Goal: Communication & Community: Answer question/provide support

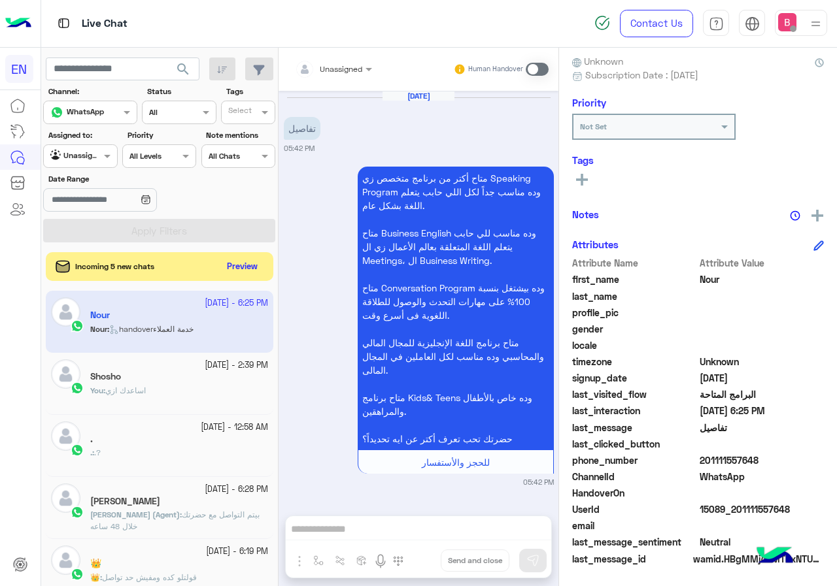
click at [94, 158] on div at bounding box center [80, 154] width 73 height 12
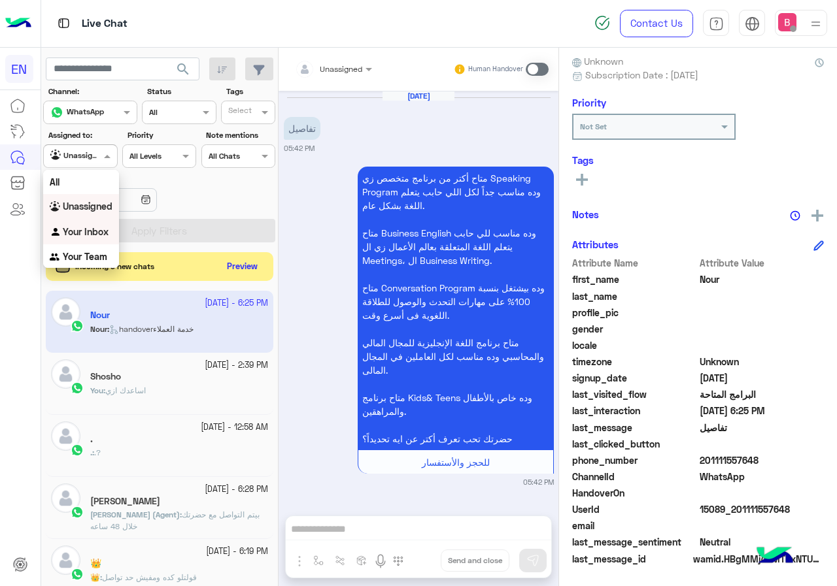
click at [86, 244] on div "Your Team" at bounding box center [81, 256] width 76 height 25
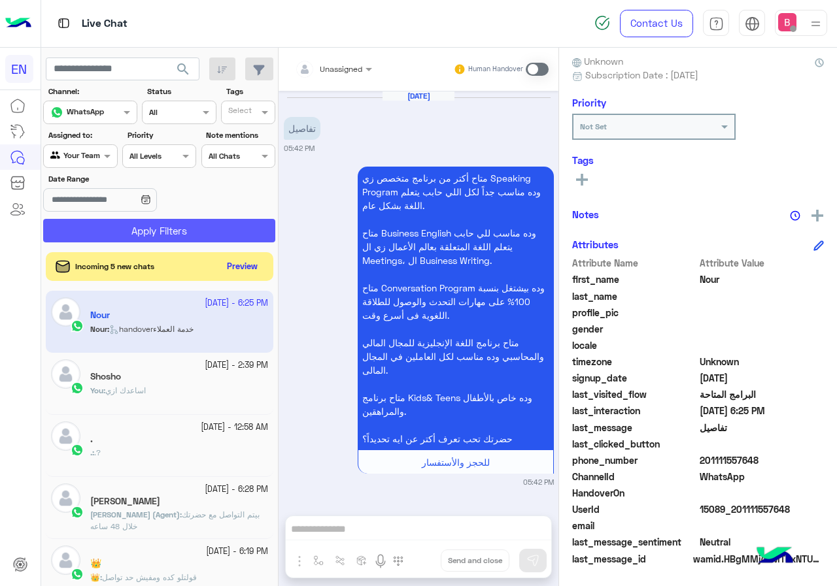
click at [117, 223] on button "Apply Filters" at bounding box center [159, 231] width 232 height 24
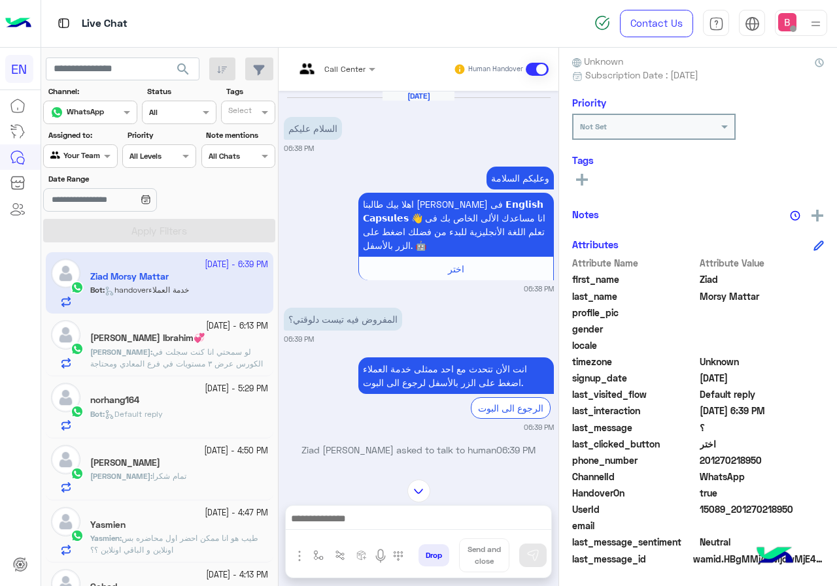
drag, startPoint x: 702, startPoint y: 459, endPoint x: 765, endPoint y: 462, distance: 63.5
click at [765, 462] on span "201270218950" at bounding box center [761, 461] width 125 height 14
copy span "01270218950"
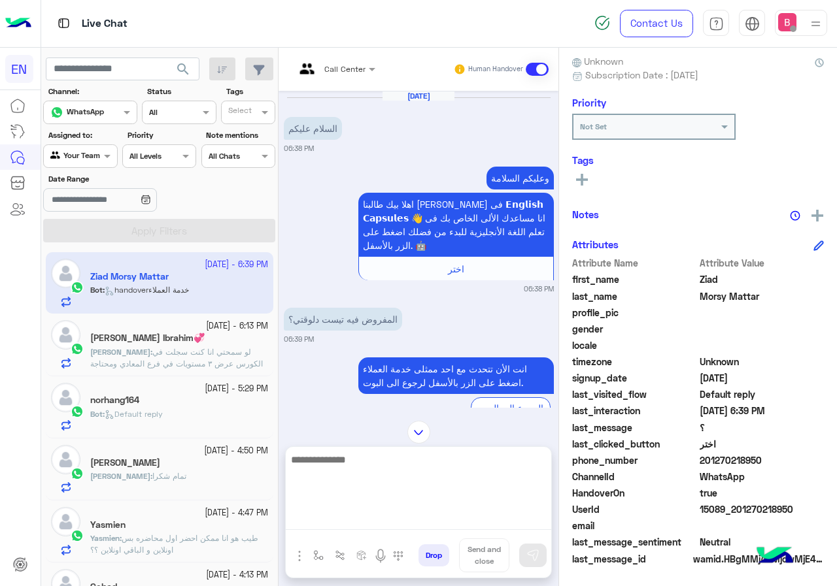
click at [416, 516] on textarea at bounding box center [418, 491] width 265 height 78
type textarea "**********"
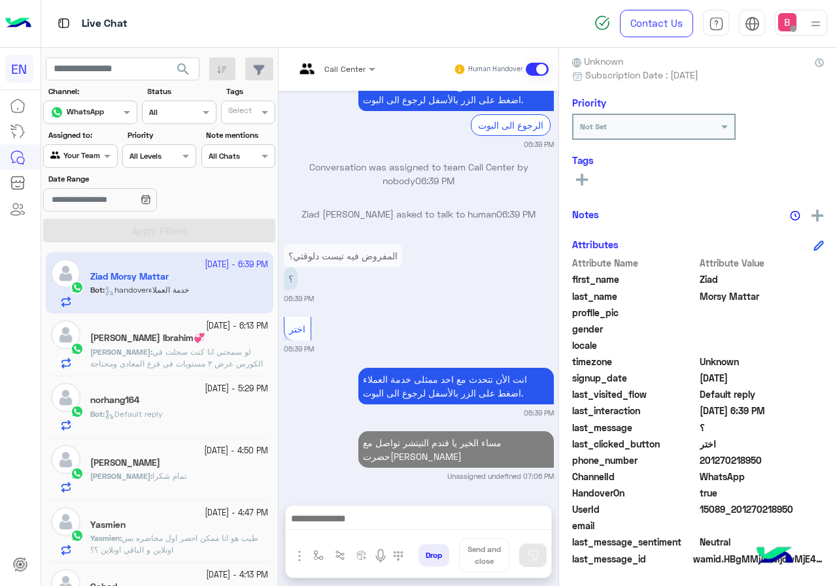
click at [204, 343] on div "[PERSON_NAME] Ibrahim💞" at bounding box center [179, 340] width 178 height 14
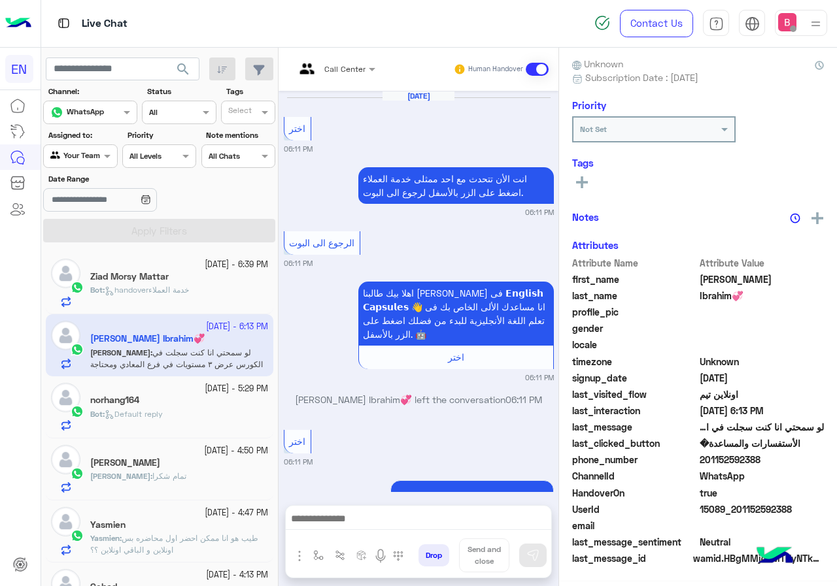
scroll to position [1032, 0]
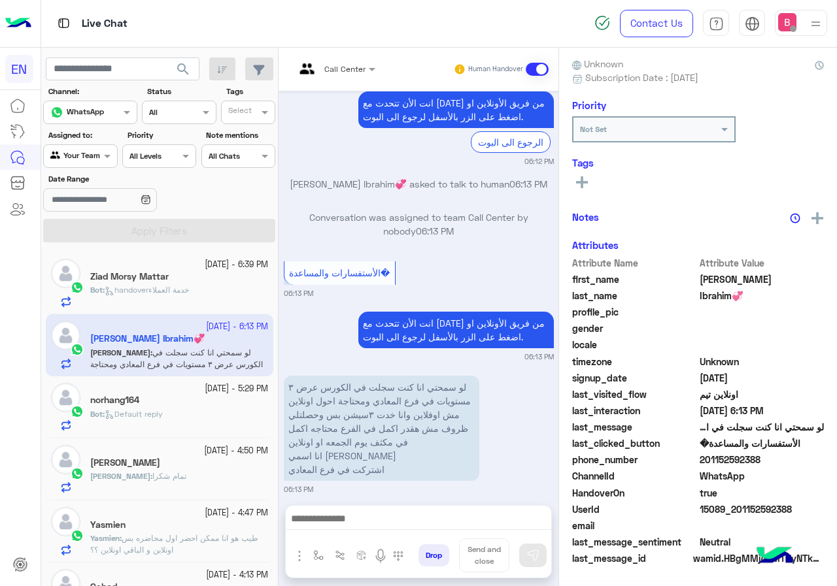
drag, startPoint x: 702, startPoint y: 462, endPoint x: 754, endPoint y: 462, distance: 52.3
click at [786, 469] on div "phone_number [PHONE_NUMBER]" at bounding box center [698, 461] width 252 height 16
copy span "01152592388"
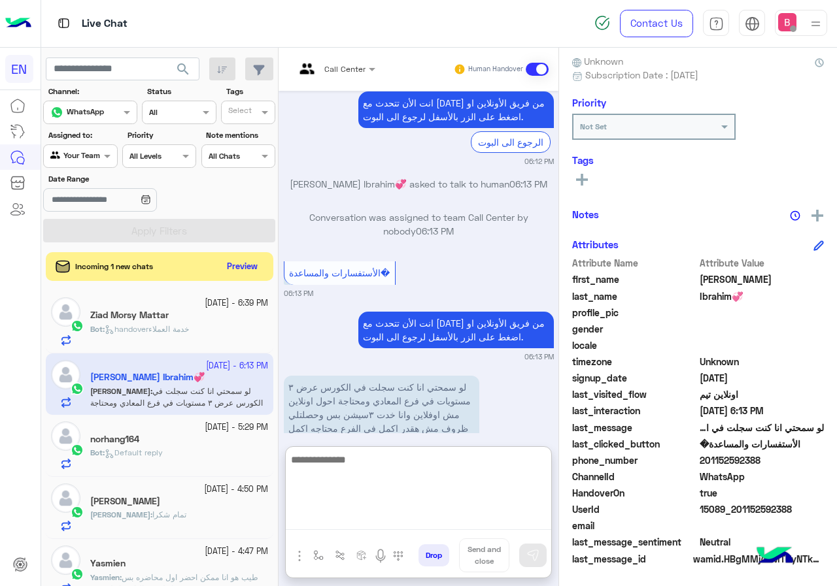
click at [380, 511] on textarea at bounding box center [418, 491] width 265 height 78
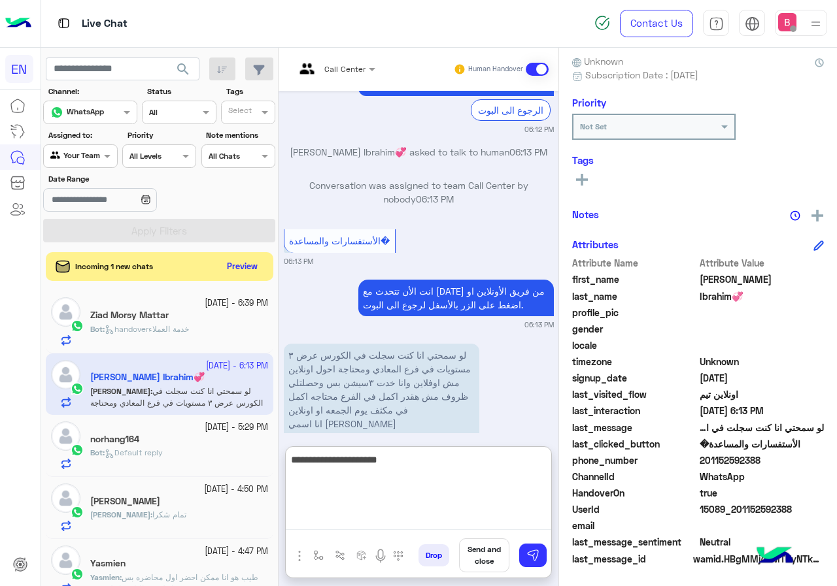
scroll to position [1090, 0]
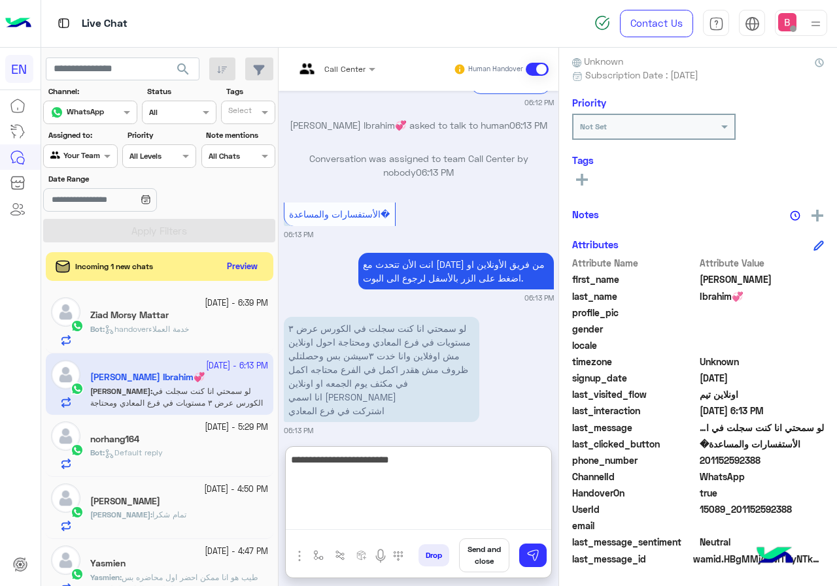
type textarea "**********"
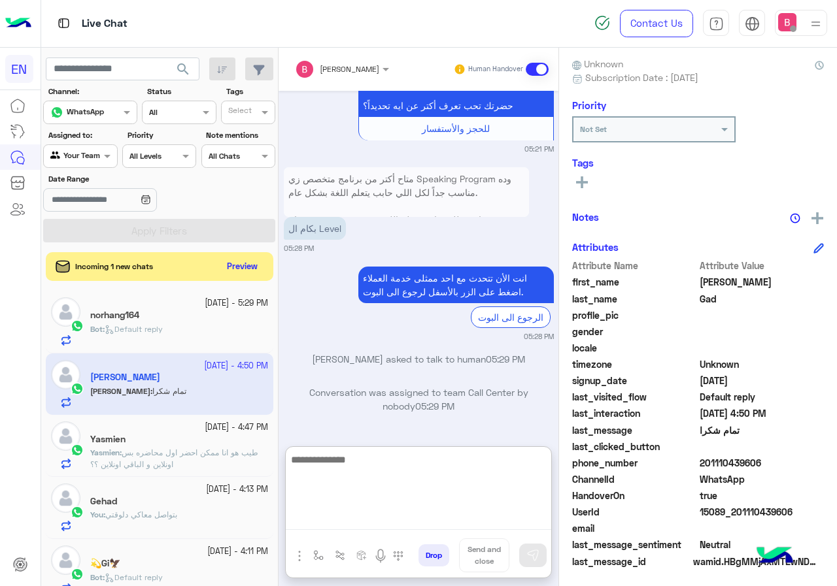
scroll to position [118, 0]
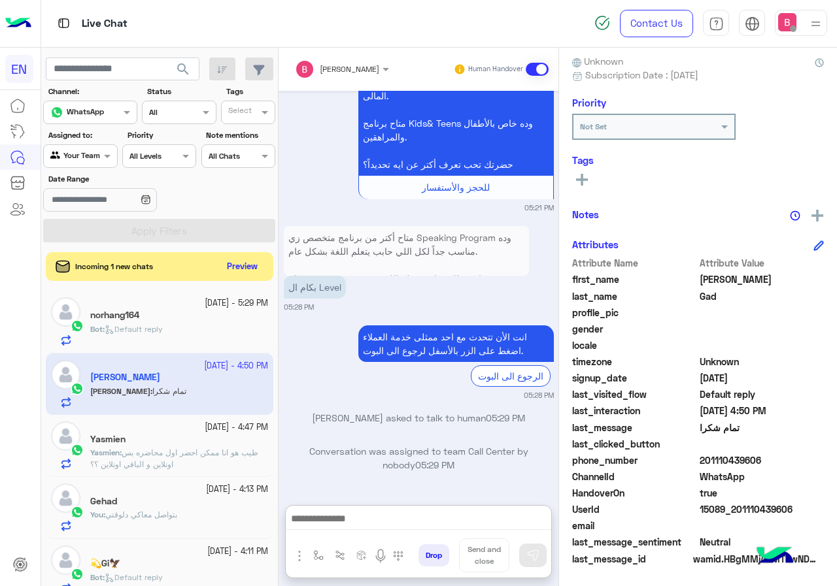
click at [356, 66] on div at bounding box center [341, 67] width 107 height 12
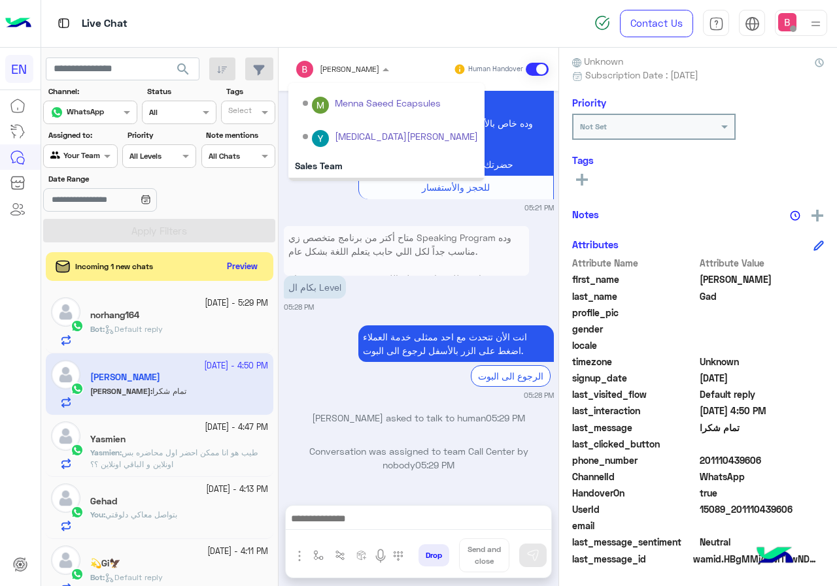
scroll to position [217, 0]
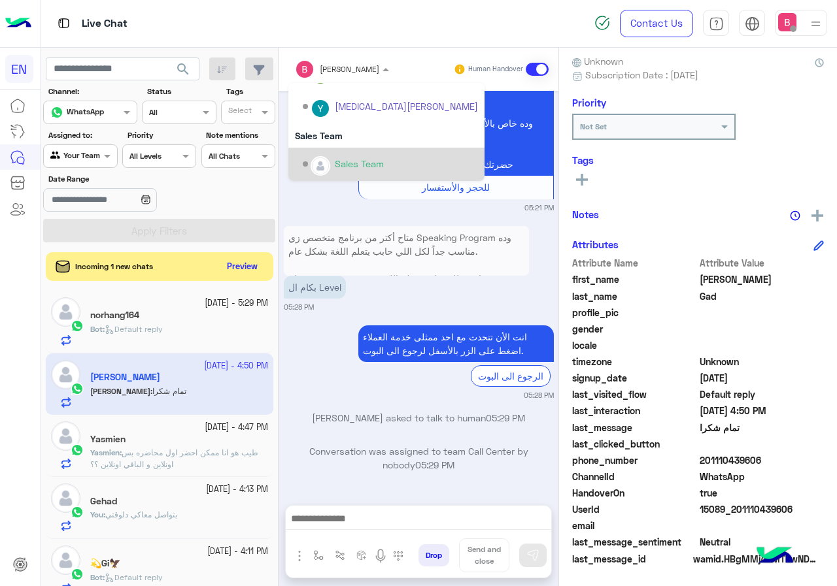
drag, startPoint x: 354, startPoint y: 156, endPoint x: 327, endPoint y: 223, distance: 72.1
click at [356, 156] on div "Sales Team" at bounding box center [390, 164] width 175 height 23
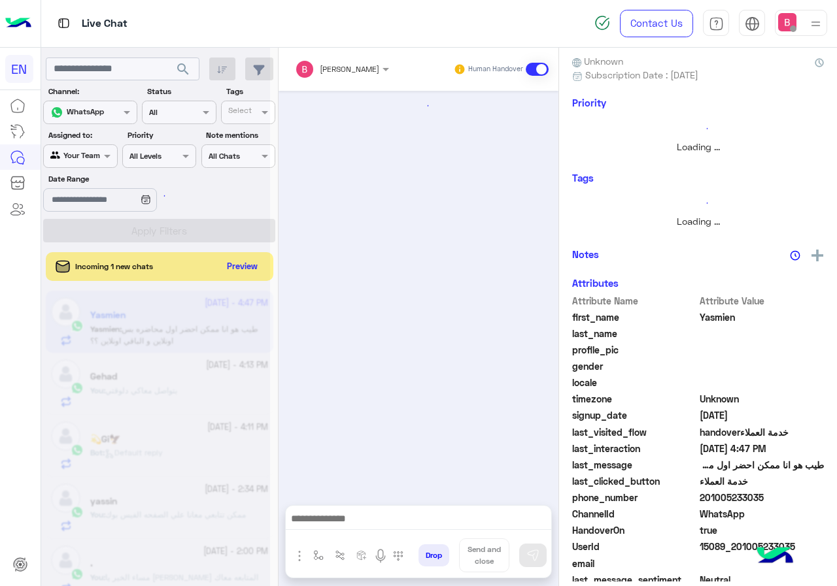
scroll to position [759, 0]
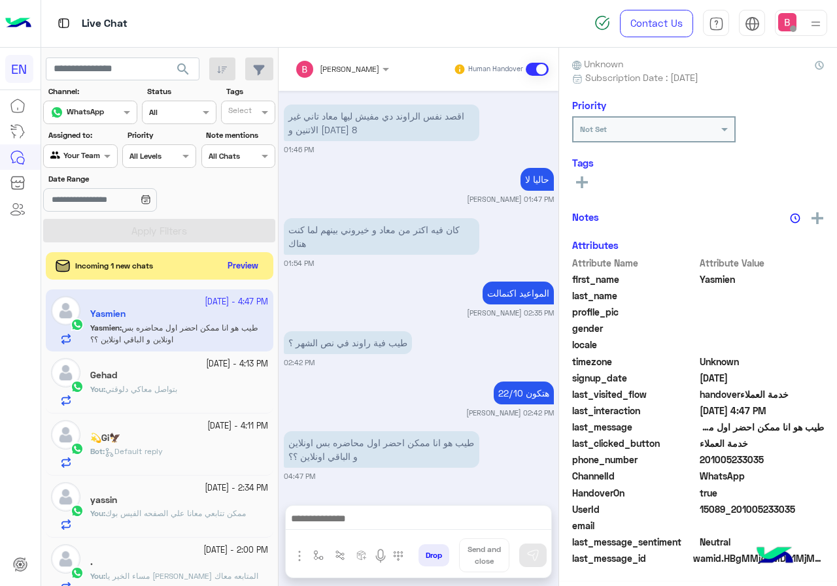
click at [243, 269] on button "Preview" at bounding box center [243, 267] width 41 height 18
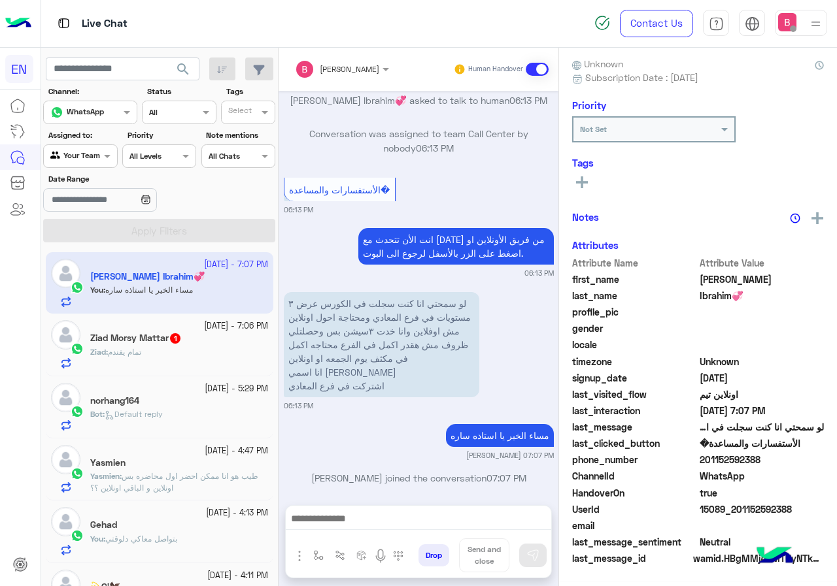
scroll to position [118, 0]
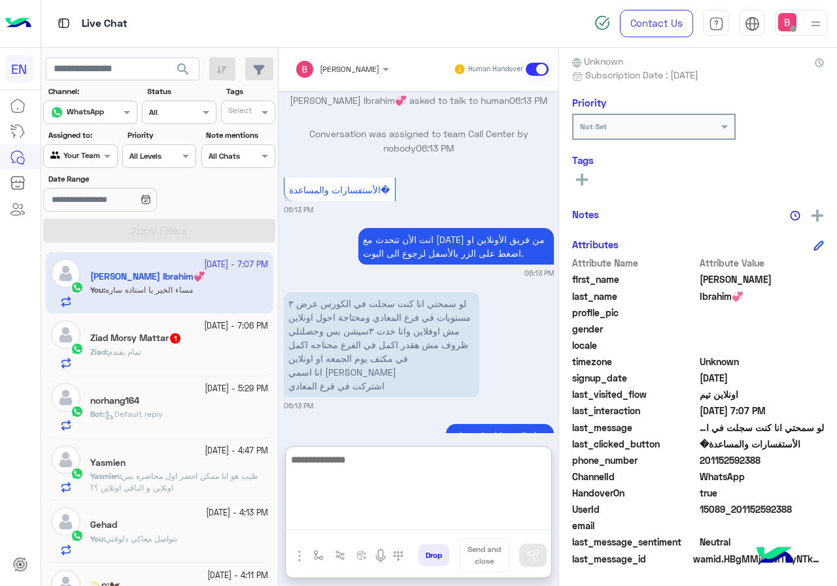
click at [408, 522] on textarea at bounding box center [418, 491] width 265 height 78
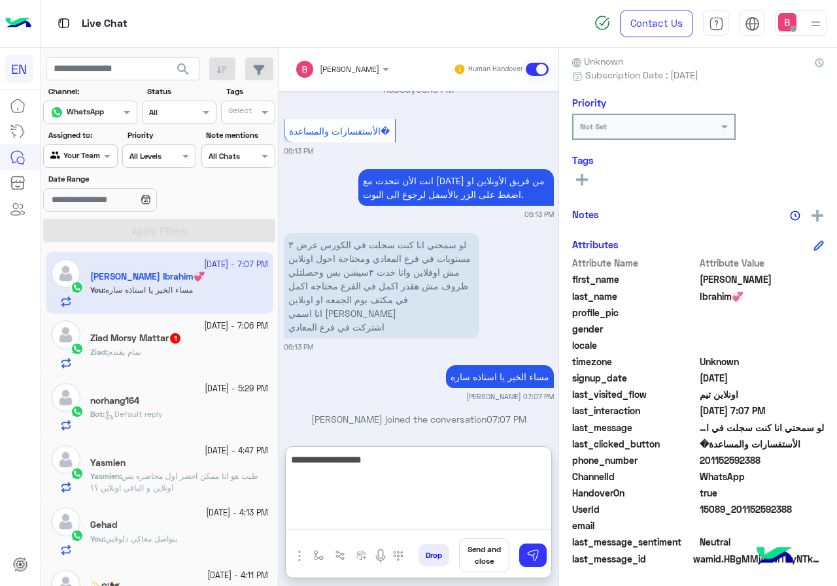
click at [467, 462] on textarea "**********" at bounding box center [418, 491] width 265 height 78
type textarea "**********"
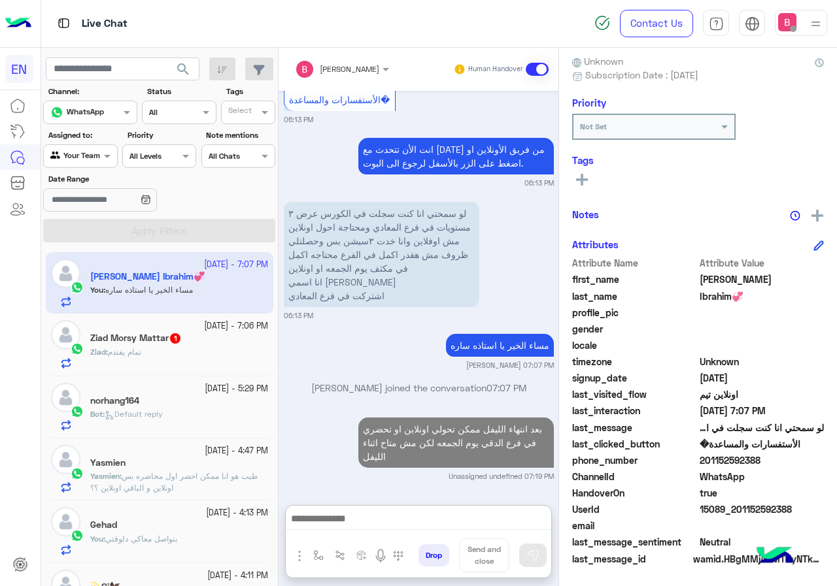
click at [206, 343] on div "Ziad Morsy Mattar 1" at bounding box center [179, 340] width 178 height 14
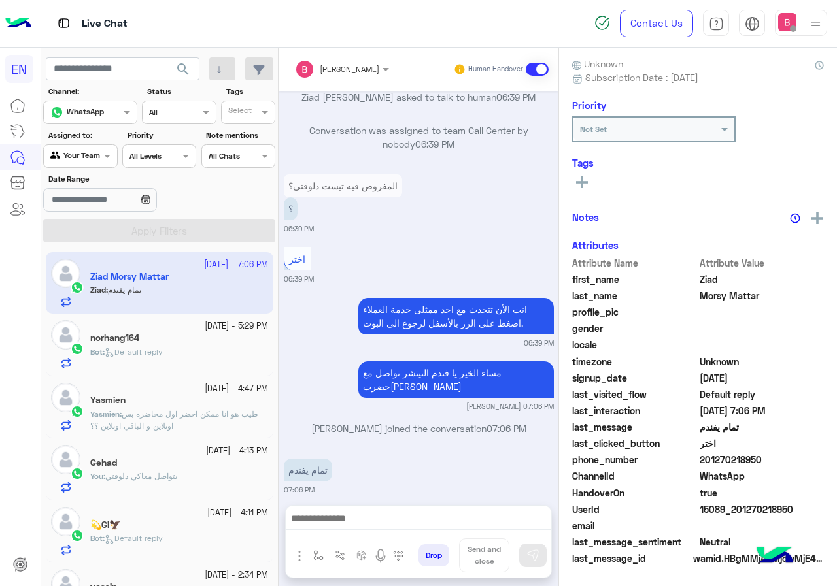
scroll to position [118, 0]
click at [161, 416] on span "طيب هو انا ممكن احضر اول محاضره بس اونلاين و الباقي اونلاين ؟؟" at bounding box center [174, 420] width 168 height 22
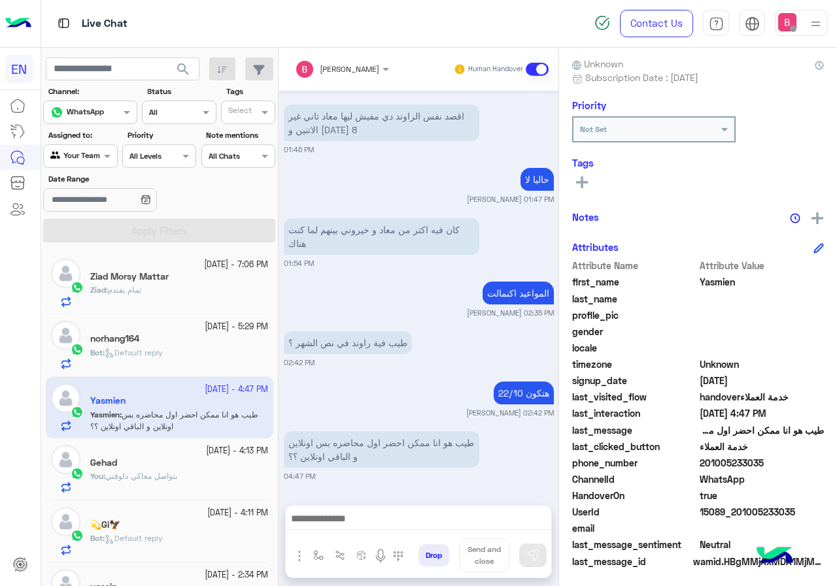
scroll to position [118, 0]
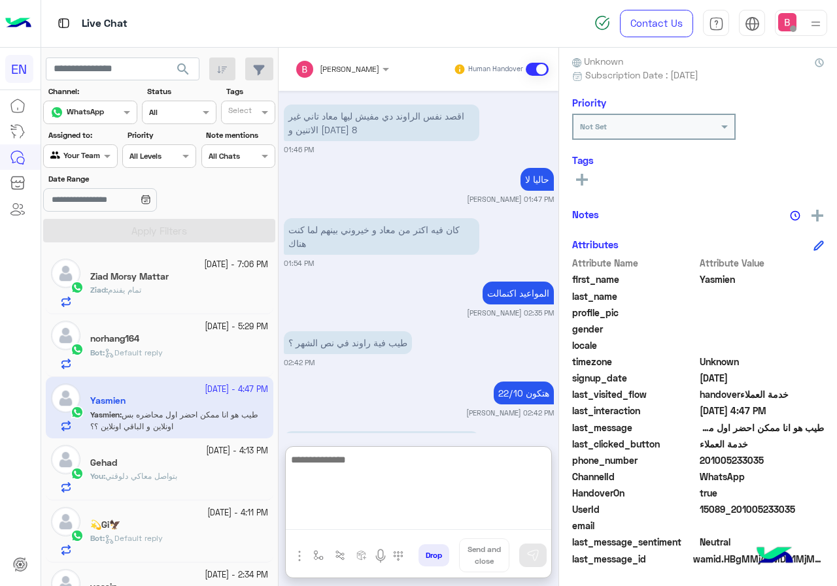
click at [403, 525] on textarea at bounding box center [418, 491] width 265 height 78
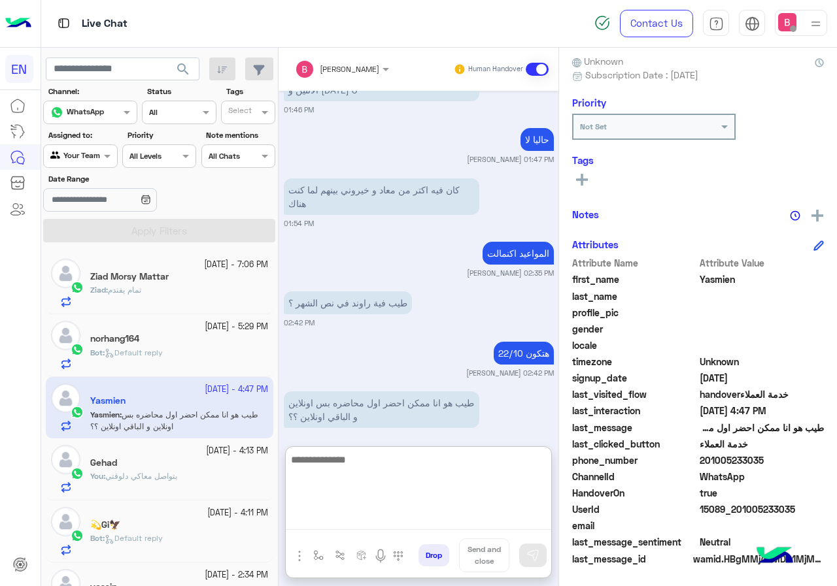
scroll to position [818, 0]
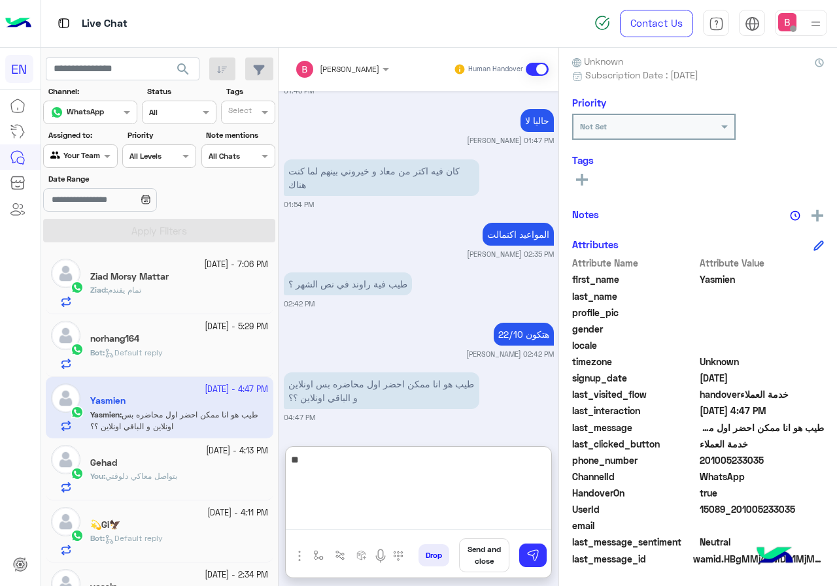
type textarea "*"
type textarea "**********"
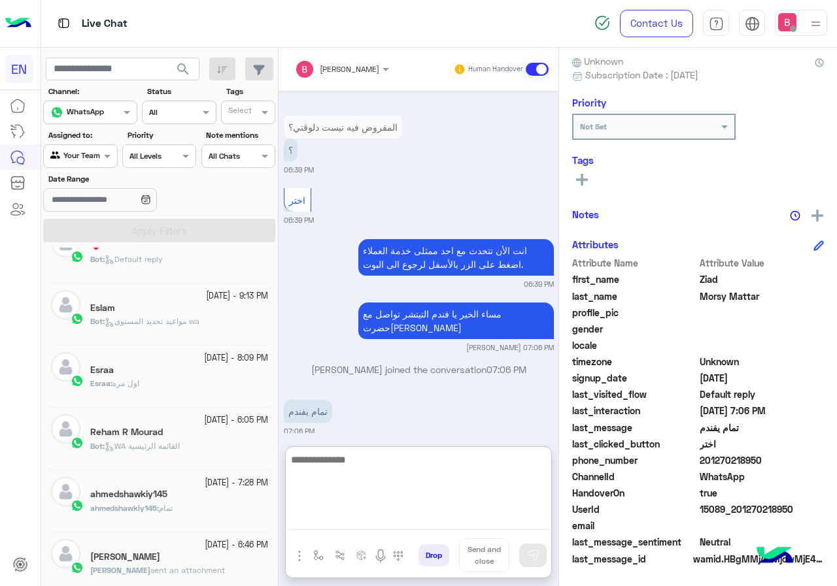
scroll to position [654, 0]
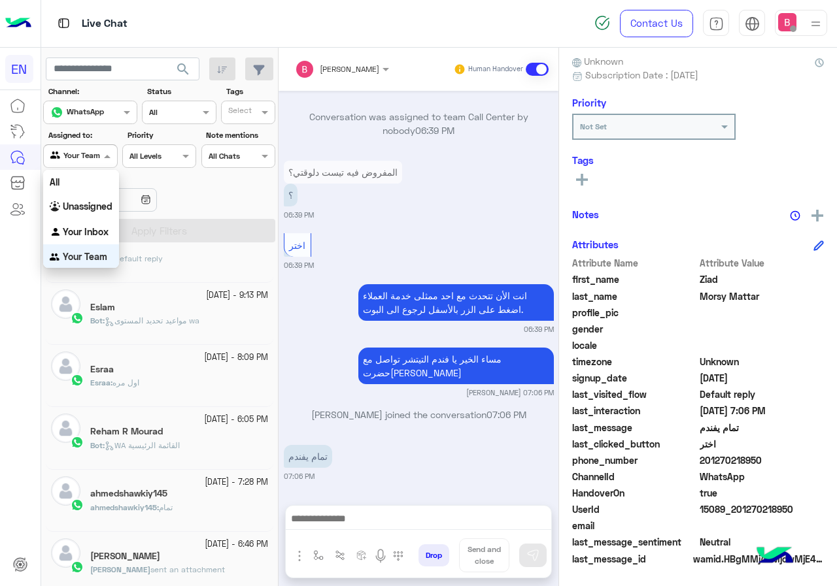
click at [93, 155] on div at bounding box center [80, 154] width 73 height 12
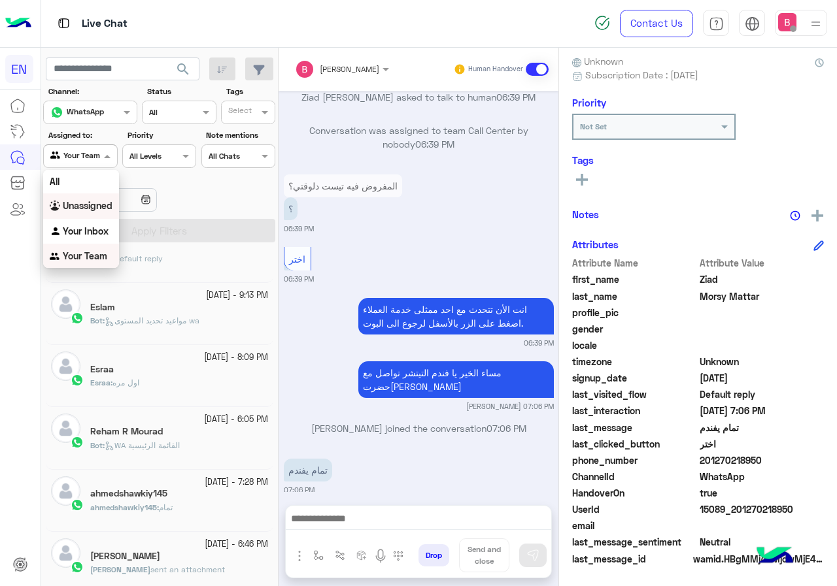
click at [89, 209] on b "Unassigned" at bounding box center [88, 205] width 50 height 11
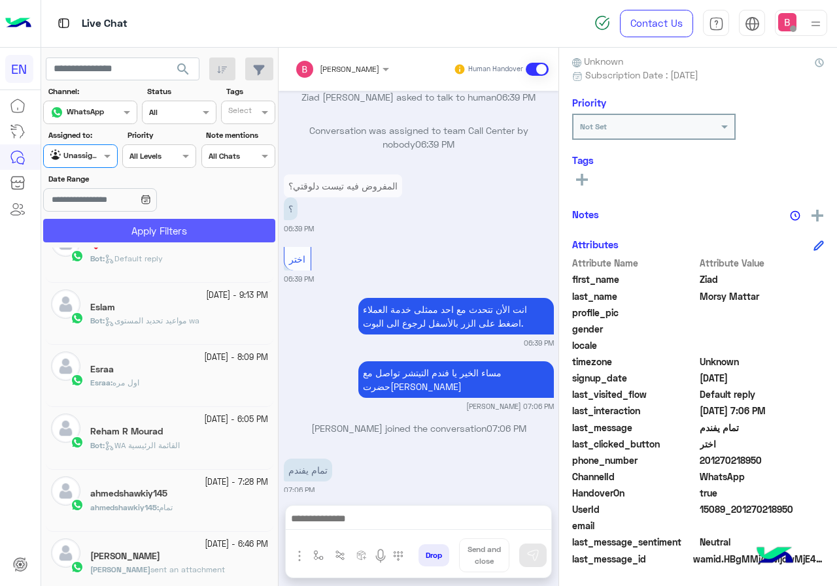
click at [122, 232] on button "Apply Filters" at bounding box center [159, 231] width 232 height 24
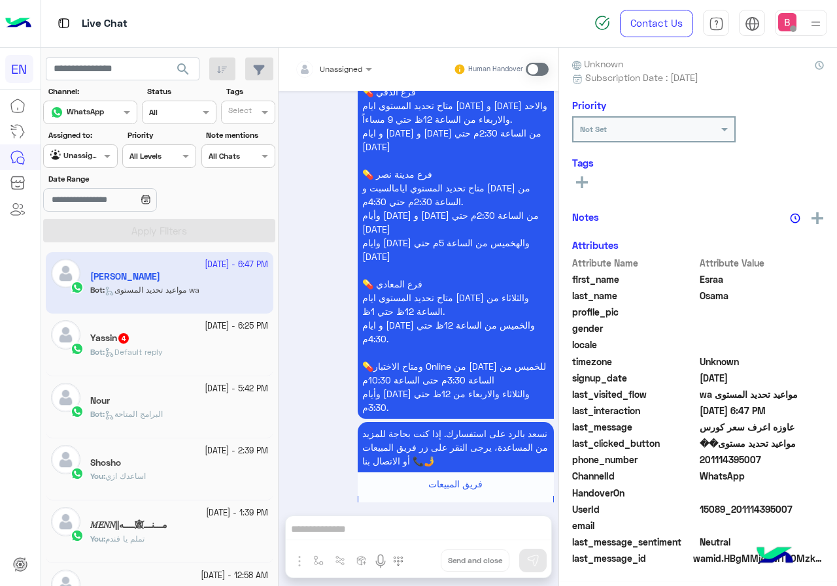
scroll to position [118, 0]
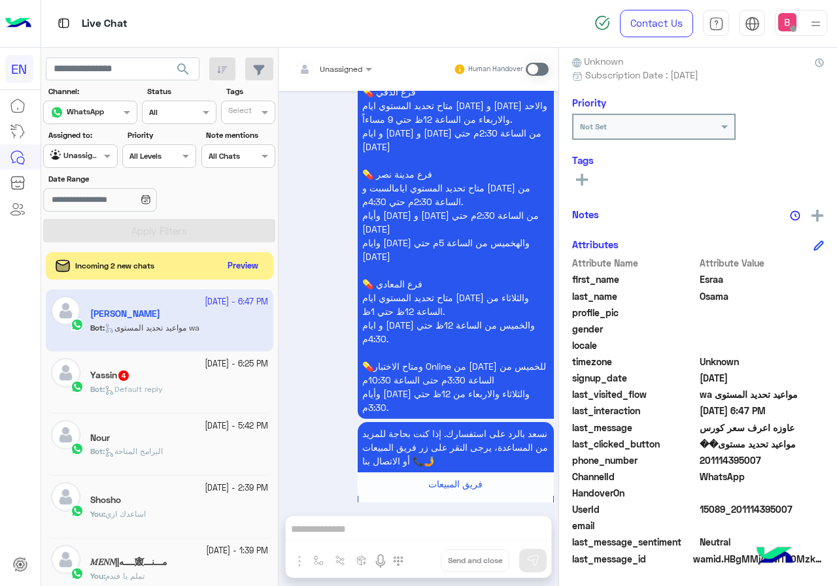
click at [243, 262] on button "Preview" at bounding box center [243, 267] width 41 height 18
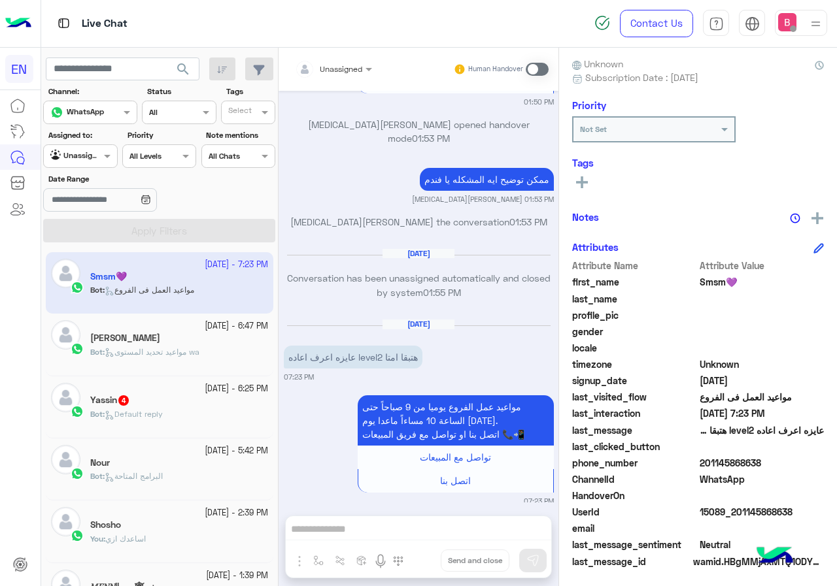
scroll to position [118, 0]
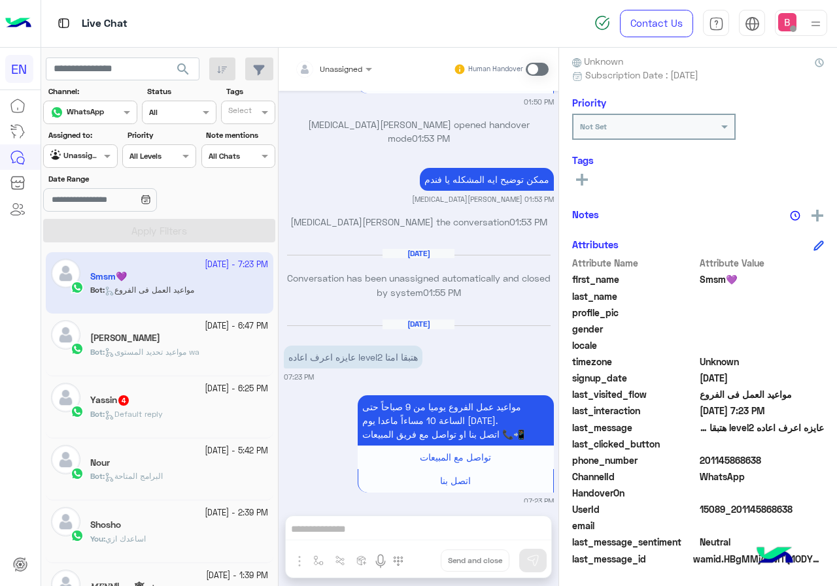
drag, startPoint x: 702, startPoint y: 458, endPoint x: 776, endPoint y: 463, distance: 74.1
click at [776, 463] on span "201145868638" at bounding box center [761, 461] width 125 height 14
copy span "01145868638"
drag, startPoint x: 354, startPoint y: 532, endPoint x: 401, endPoint y: 424, distance: 117.9
click at [354, 531] on div "Unassigned Human Handover [DATE] هو ممكن اغير مستوى الكورس بتاعي 01:50 PM متاح …" at bounding box center [418, 320] width 280 height 544
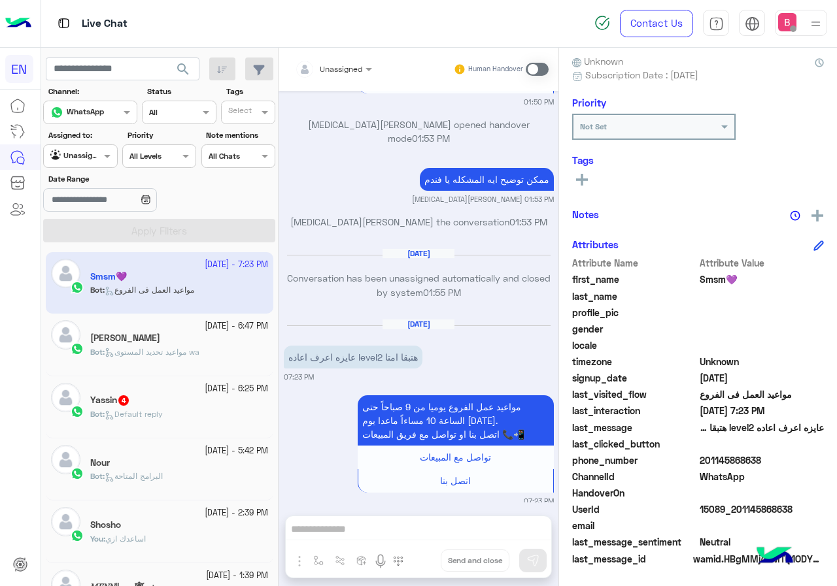
drag, startPoint x: 535, startPoint y: 63, endPoint x: 586, endPoint y: 209, distance: 155.1
click at [535, 63] on span at bounding box center [537, 69] width 23 height 13
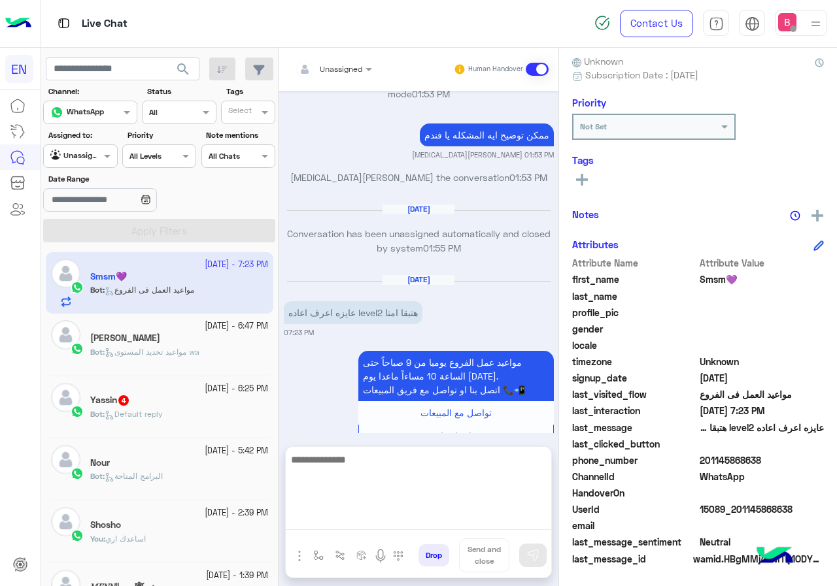
click at [381, 522] on textarea at bounding box center [418, 491] width 265 height 78
type textarea "**********"
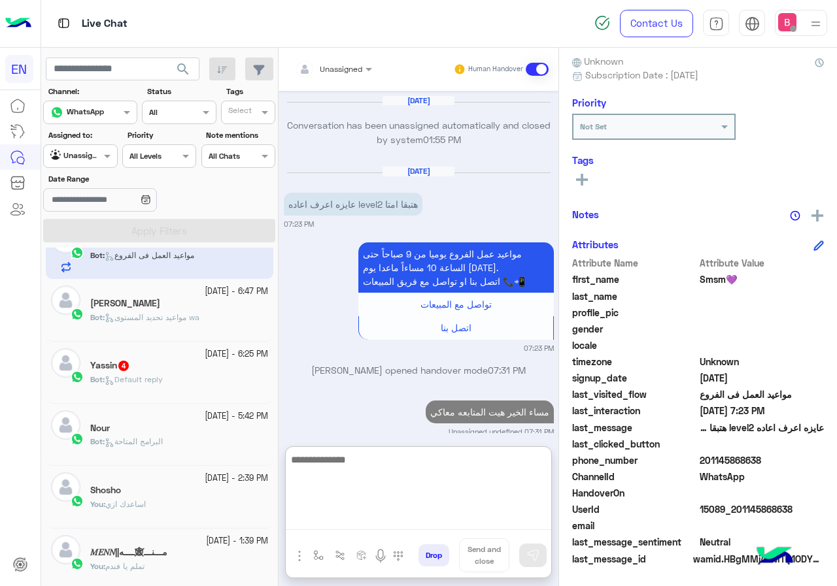
scroll to position [65, 0]
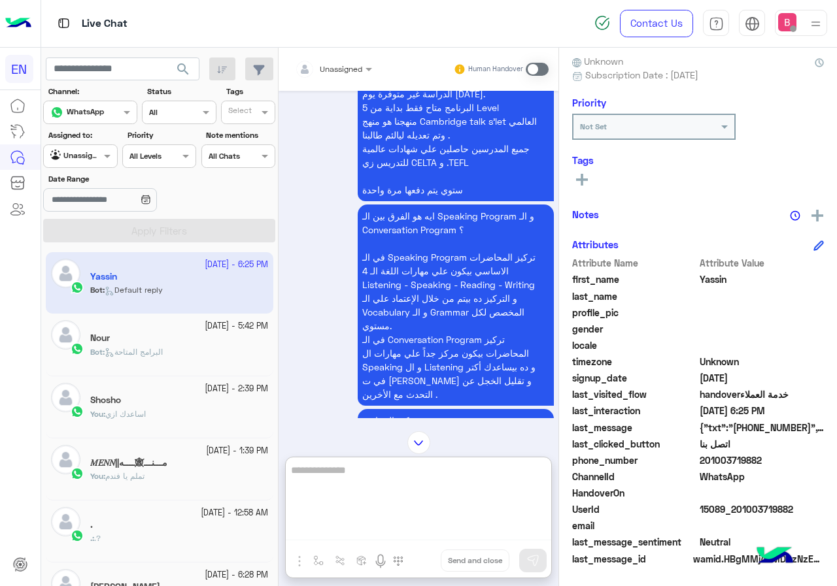
scroll to position [2767, 0]
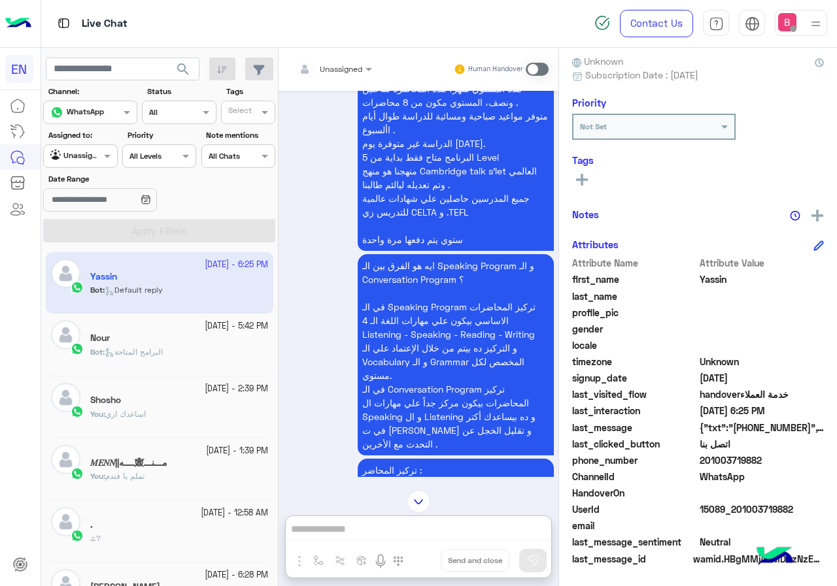
click at [332, 58] on div "Unassigned Human Handover" at bounding box center [418, 69] width 280 height 43
click at [333, 74] on div "Unassigned" at bounding box center [341, 69] width 42 height 12
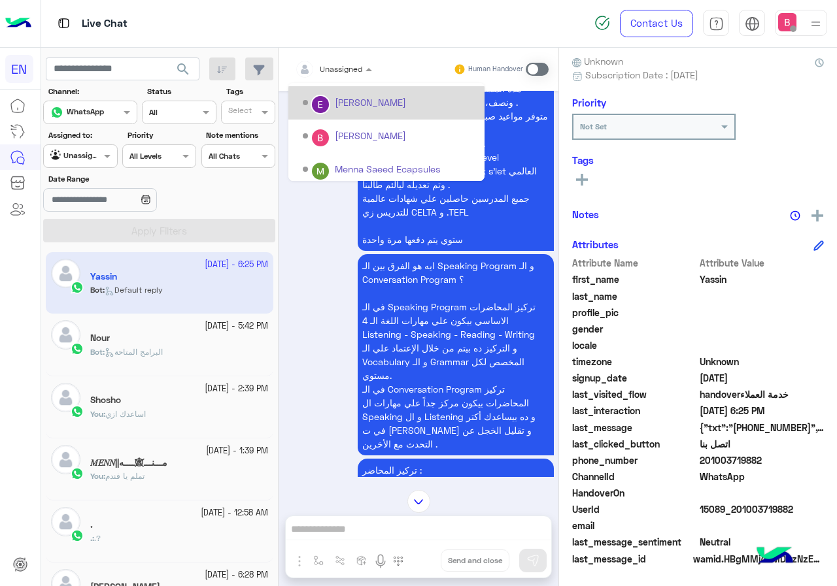
scroll to position [217, 0]
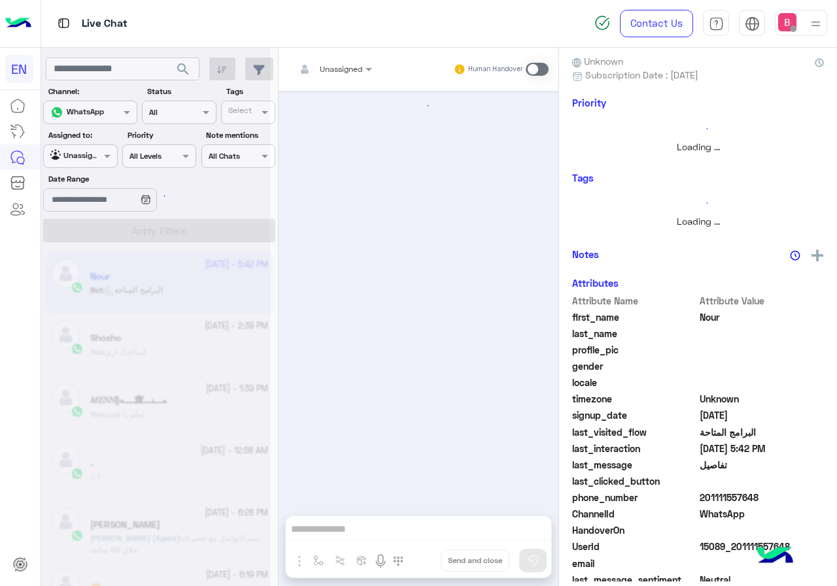
scroll to position [115, 0]
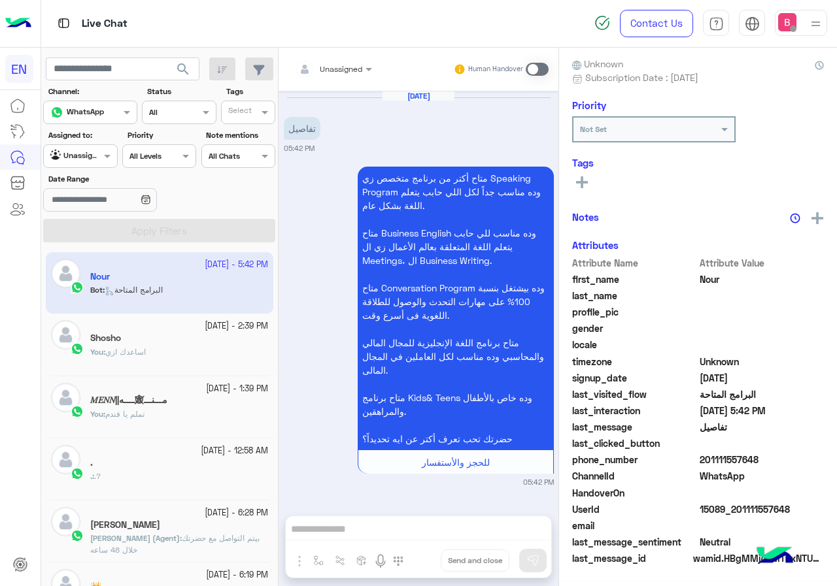
click at [346, 57] on div "Unassigned" at bounding box center [328, 69] width 67 height 26
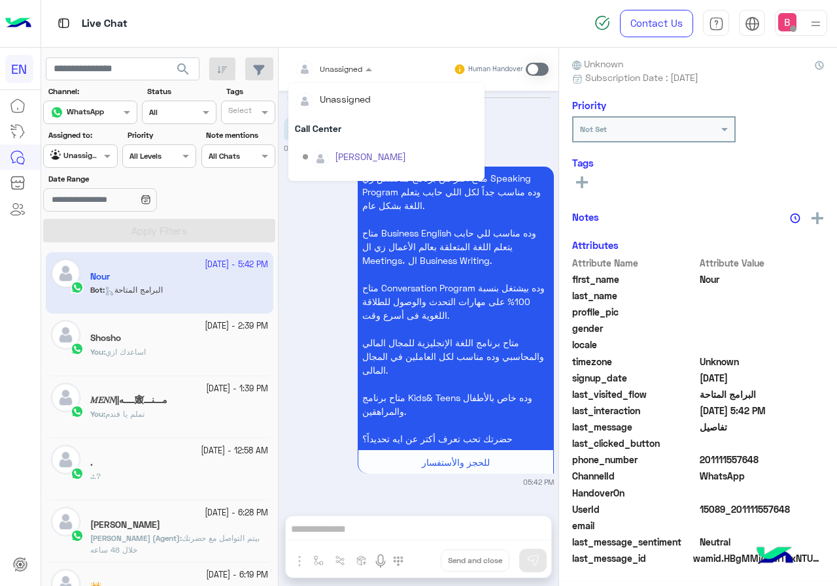
scroll to position [217, 0]
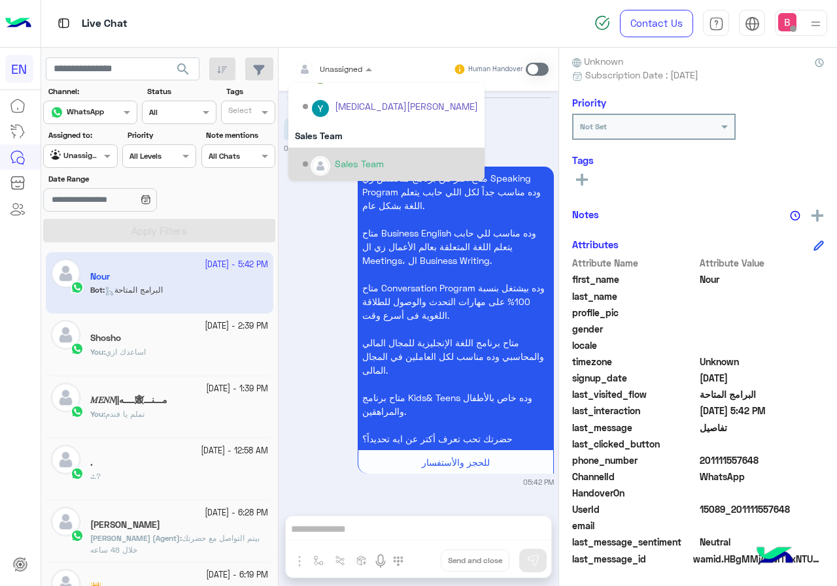
click at [327, 165] on img "Options list" at bounding box center [320, 166] width 17 height 17
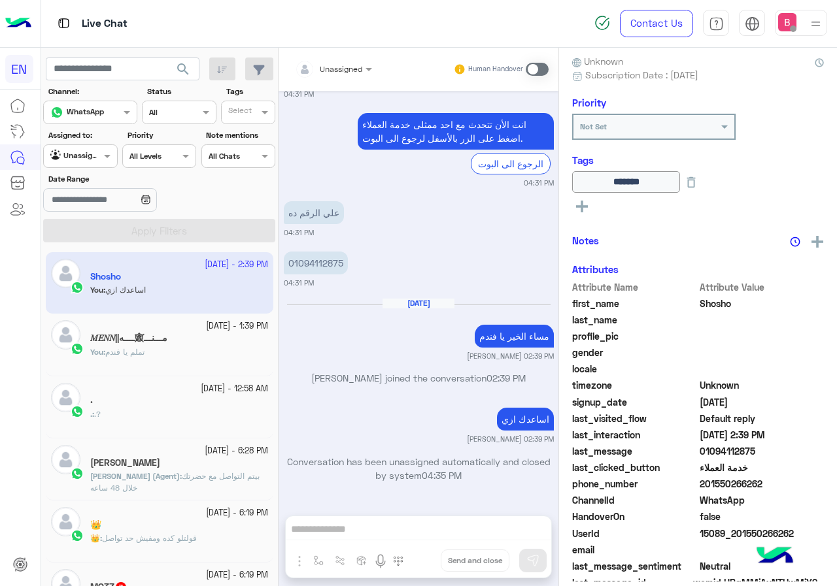
scroll to position [196, 0]
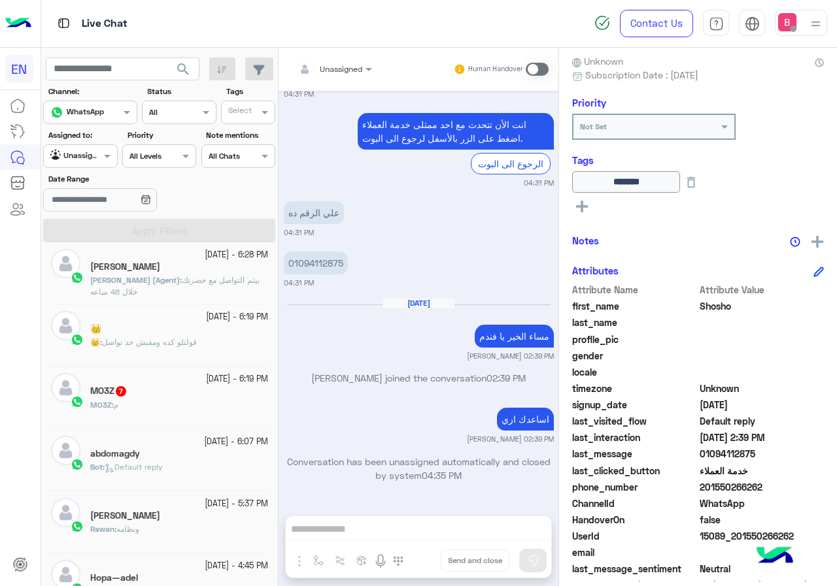
click at [148, 386] on div "MO3Z 7" at bounding box center [179, 393] width 178 height 14
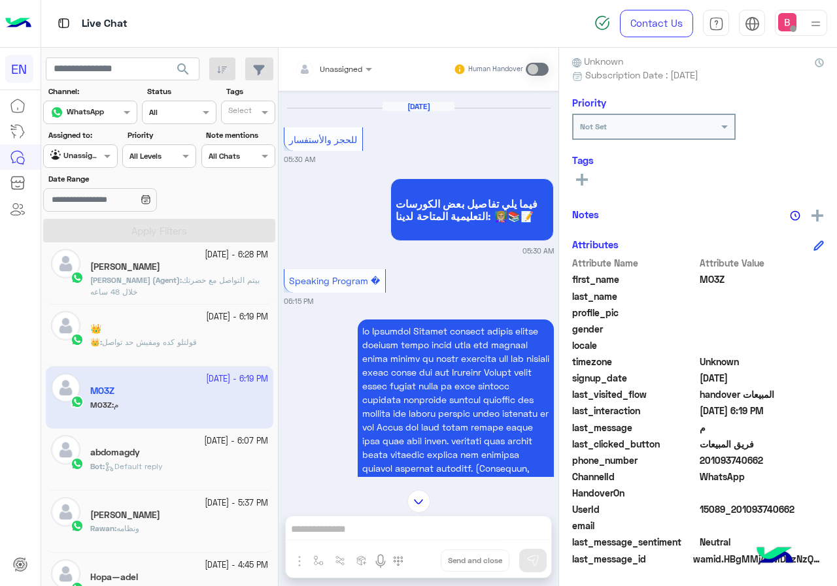
scroll to position [324, 0]
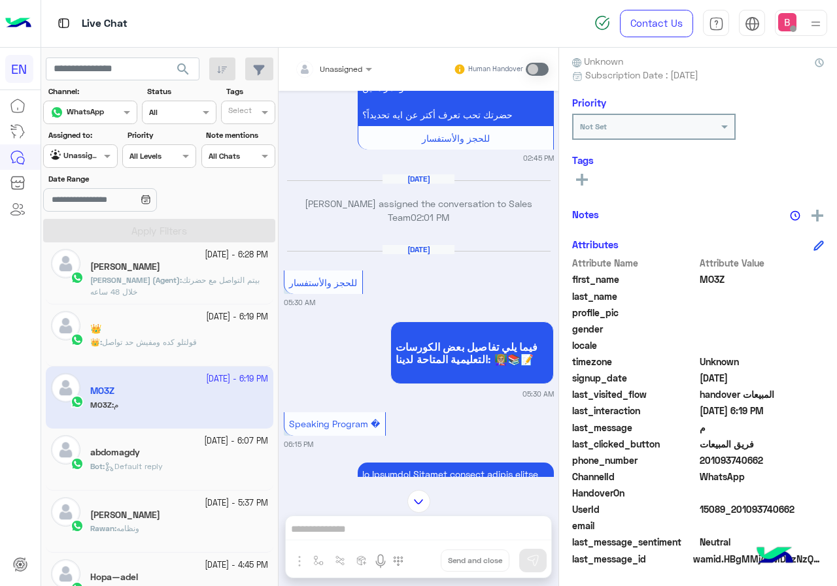
click at [336, 59] on div "Unassigned" at bounding box center [328, 69] width 67 height 26
click at [344, 239] on div "[DATE] ممكن تفاصيل الكورس 02:45 PM متاح أكتر من برنامج متخصص زي Speaking Progra…" at bounding box center [418, 284] width 280 height 386
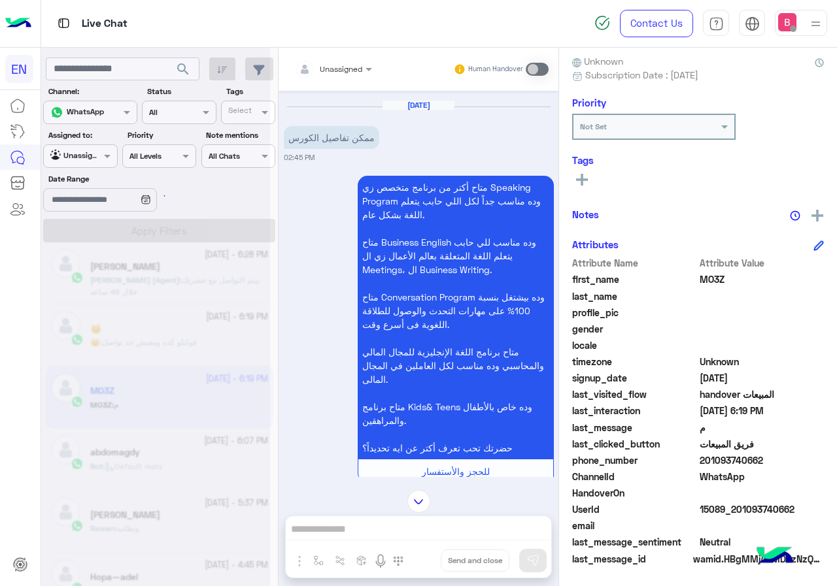
scroll to position [0, 0]
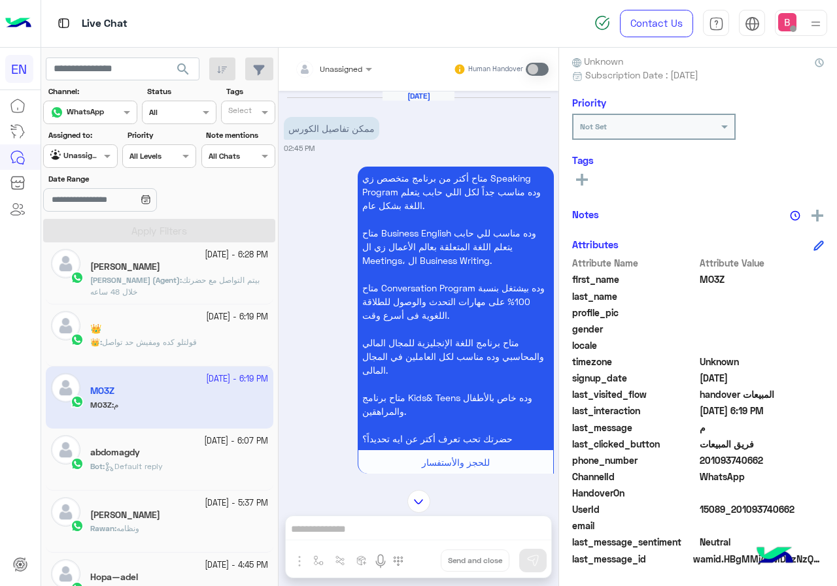
click at [346, 68] on div at bounding box center [333, 67] width 90 height 12
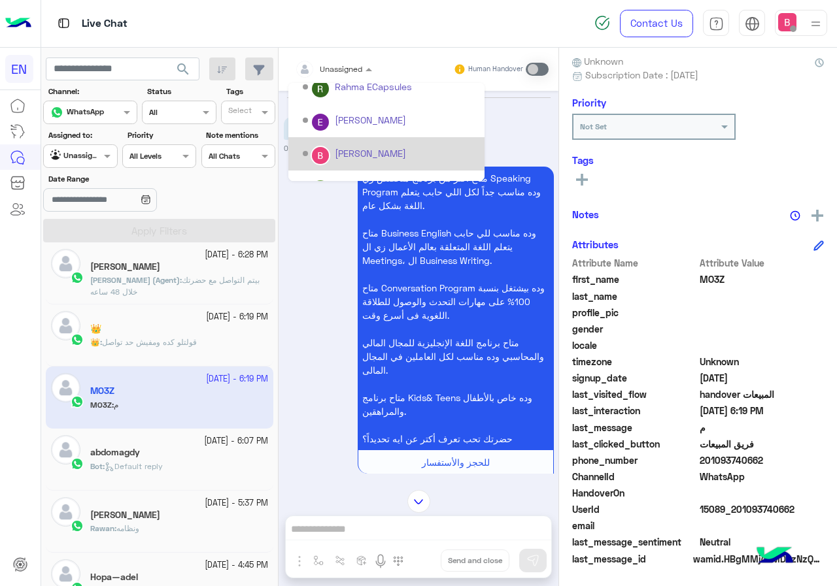
scroll to position [217, 0]
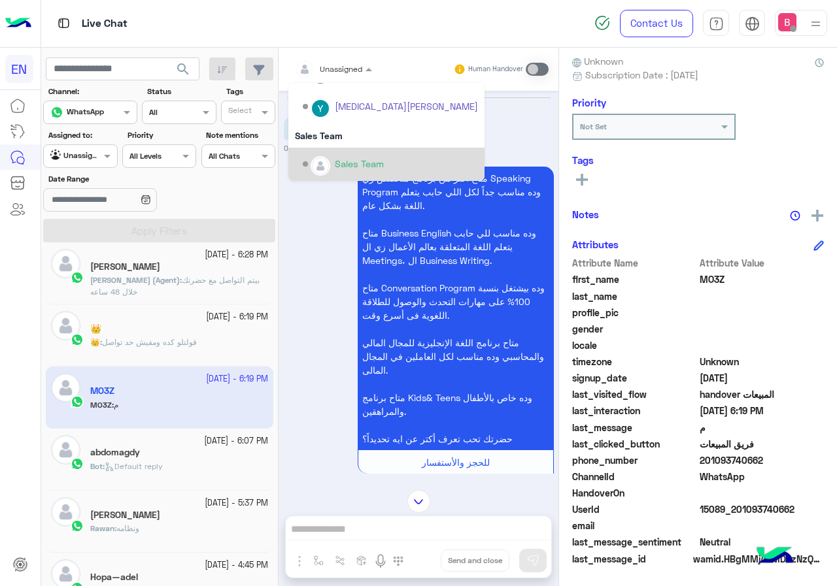
click at [341, 167] on div "Sales Team" at bounding box center [359, 164] width 49 height 14
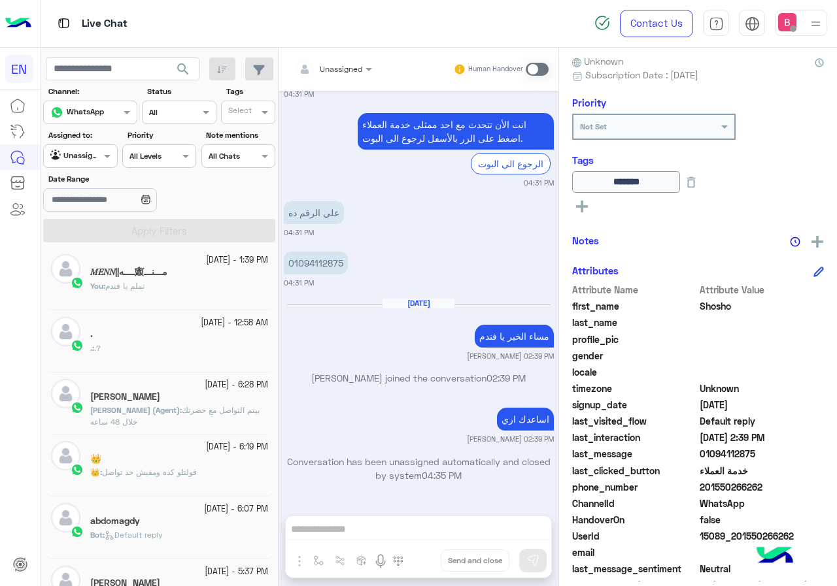
scroll to position [65, 0]
click at [69, 158] on input "text" at bounding box center [65, 155] width 30 height 12
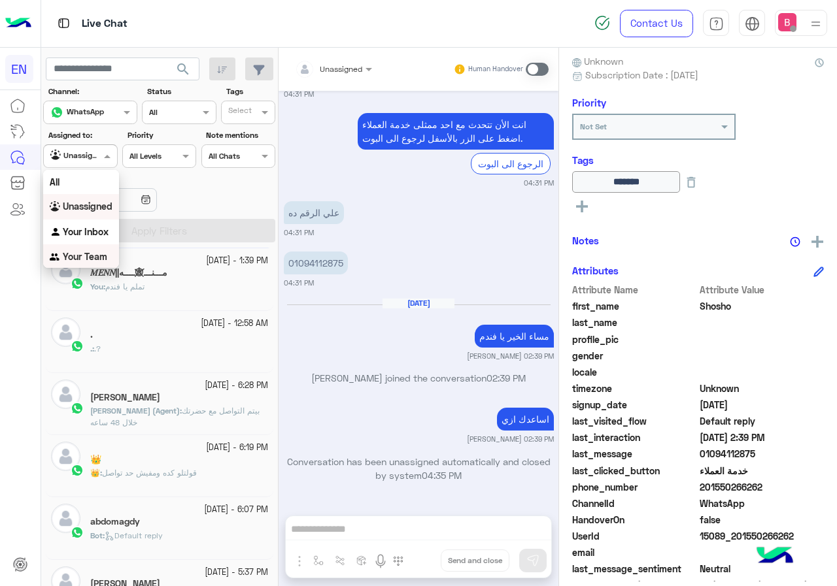
drag, startPoint x: 82, startPoint y: 255, endPoint x: 105, endPoint y: 243, distance: 26.0
click at [82, 254] on b "Your Team" at bounding box center [85, 256] width 44 height 11
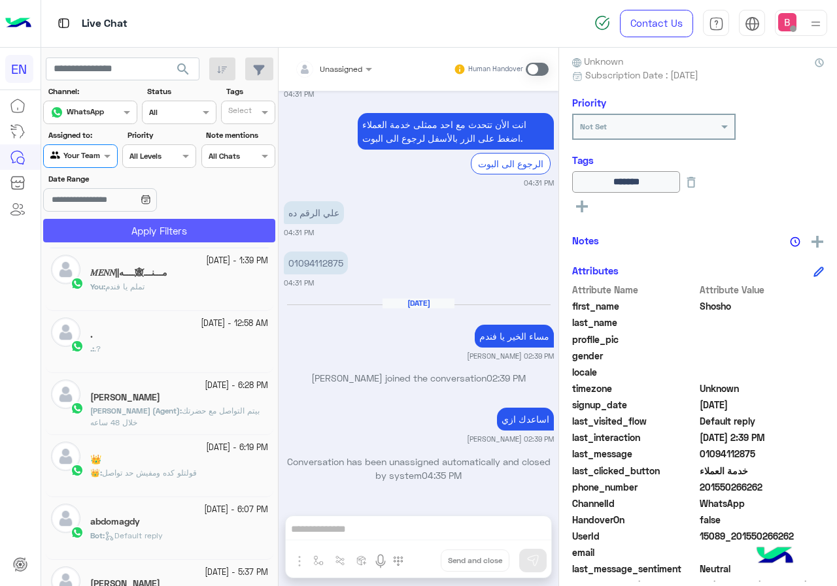
click at [118, 235] on button "Apply Filters" at bounding box center [159, 231] width 232 height 24
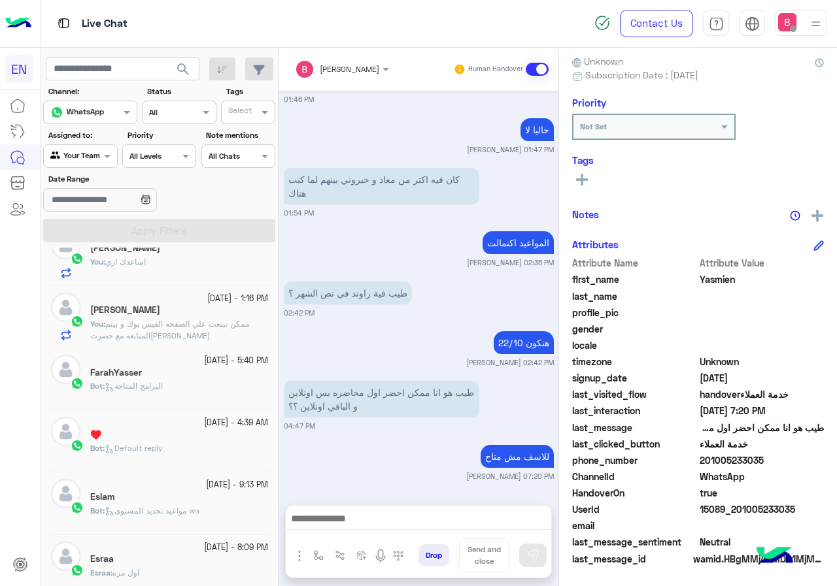
click at [198, 391] on div "Bot : البرامج المتاحة" at bounding box center [179, 391] width 178 height 23
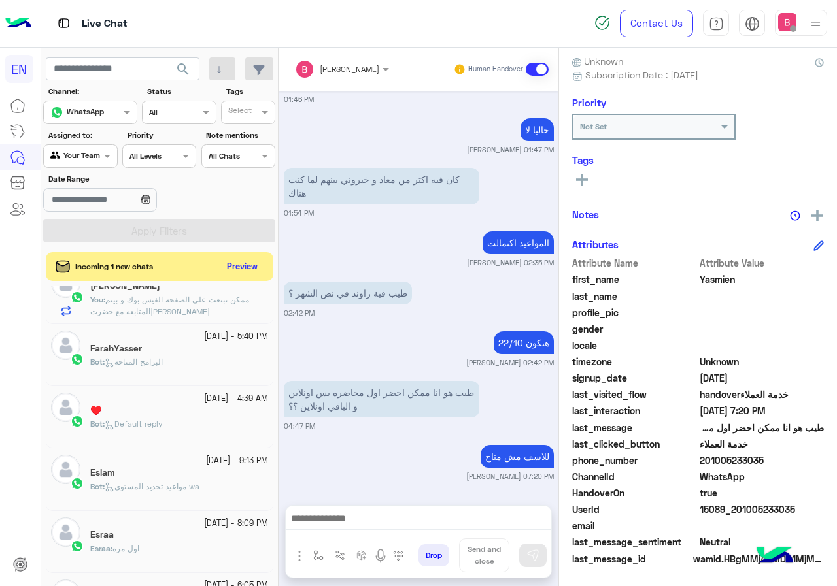
scroll to position [588, 0]
click at [237, 271] on button "Preview" at bounding box center [243, 267] width 41 height 18
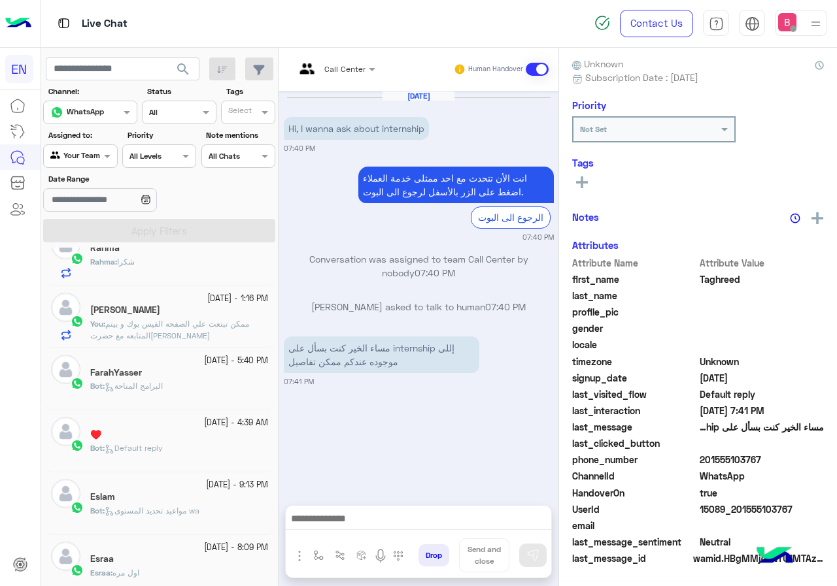
scroll to position [118, 0]
click at [329, 82] on div "Call Center Human Handover" at bounding box center [418, 69] width 280 height 43
click at [334, 72] on input "text" at bounding box center [319, 67] width 48 height 12
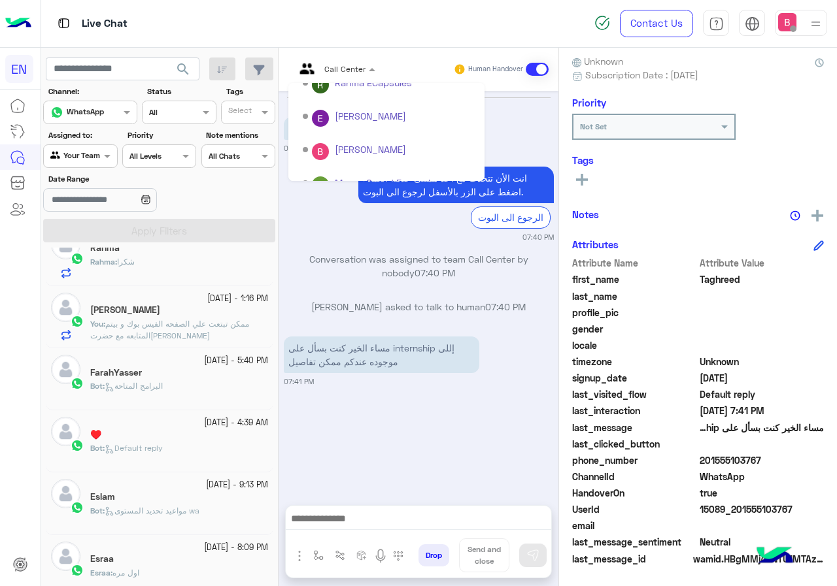
scroll to position [217, 0]
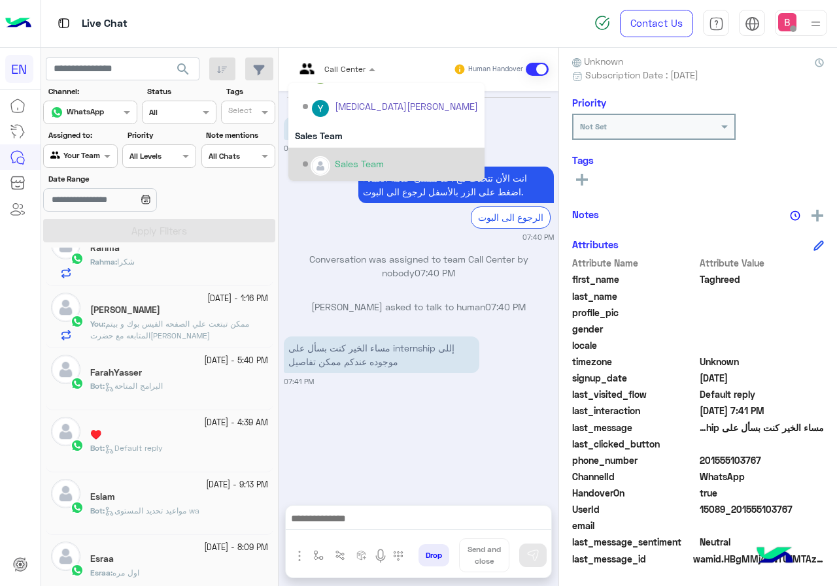
click at [338, 156] on div "Sales Team" at bounding box center [390, 164] width 175 height 23
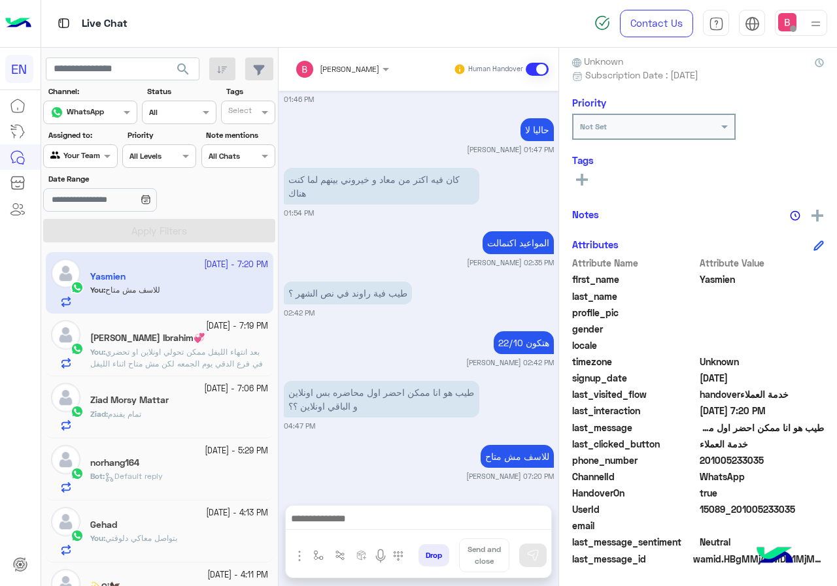
click at [76, 155] on input "text" at bounding box center [65, 155] width 30 height 12
click at [87, 235] on b "Your Inbox" at bounding box center [86, 231] width 46 height 11
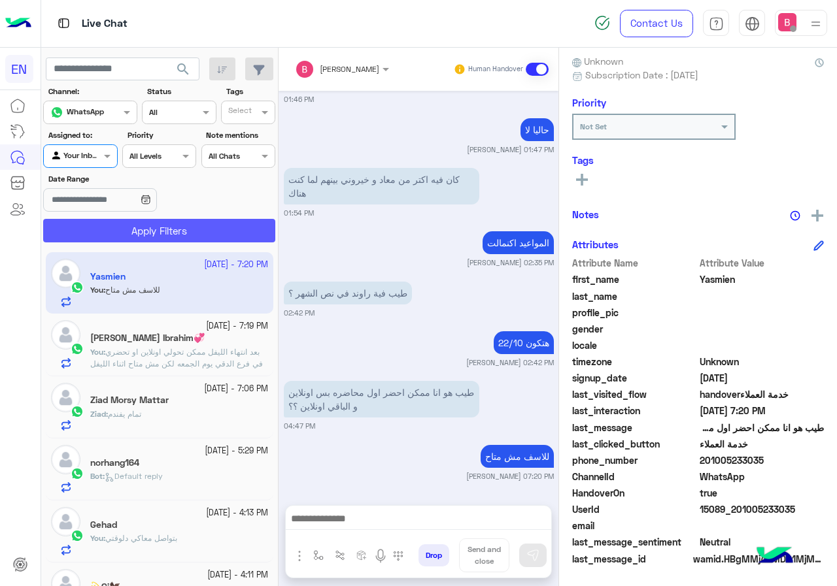
click at [95, 232] on button "Apply Filters" at bounding box center [159, 231] width 232 height 24
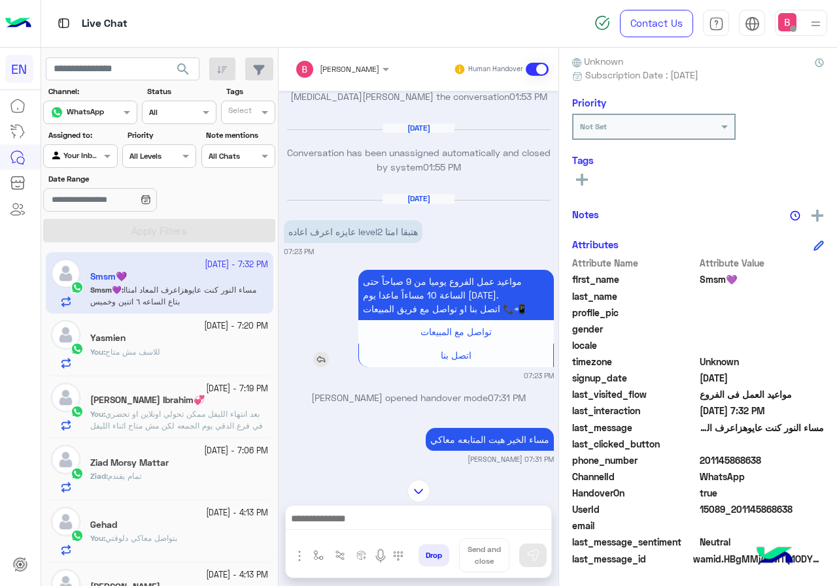
scroll to position [390, 0]
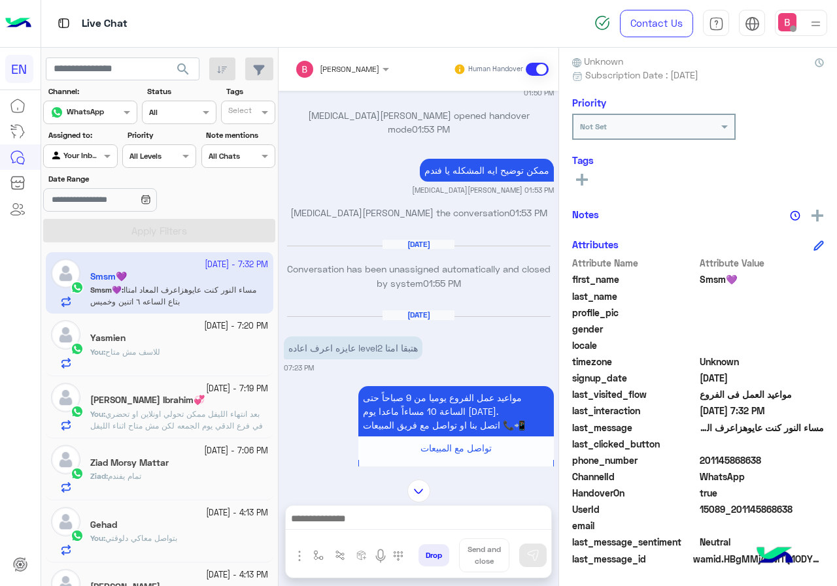
click at [73, 167] on div "Agent Filter Your Inbox" at bounding box center [80, 156] width 74 height 24
click at [92, 261] on b "Your Team" at bounding box center [85, 256] width 44 height 11
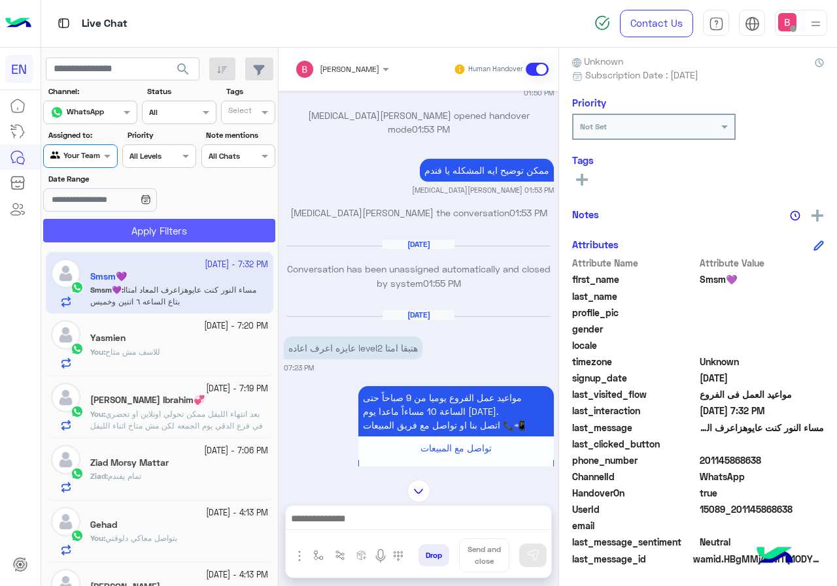
click at [126, 228] on button "Apply Filters" at bounding box center [159, 231] width 232 height 24
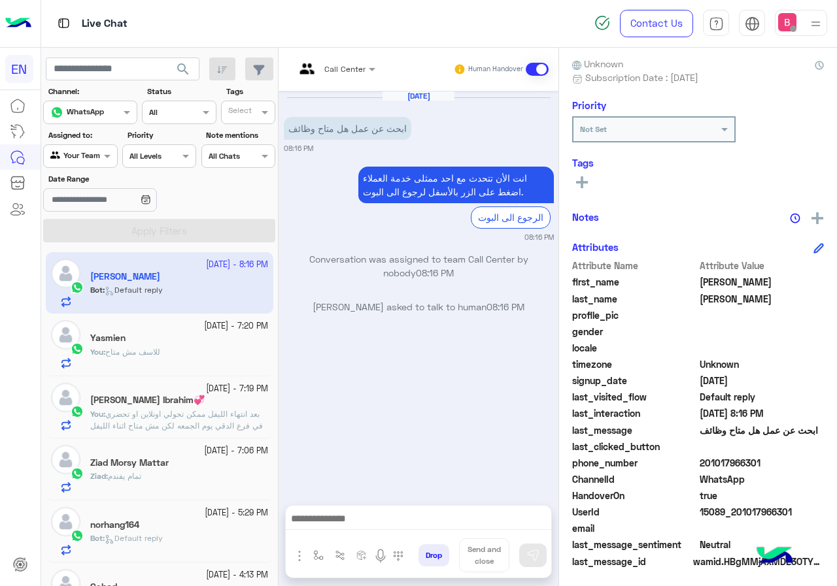
scroll to position [118, 0]
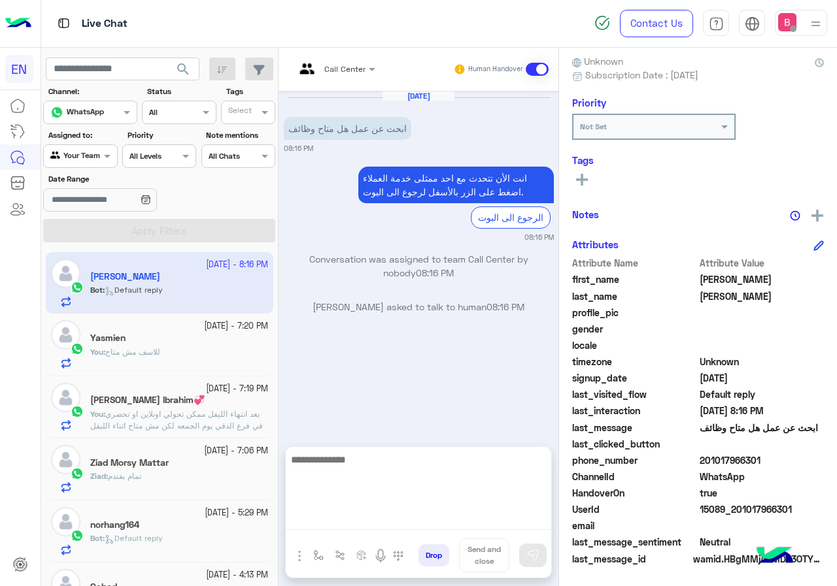
click at [360, 523] on textarea at bounding box center [418, 491] width 265 height 78
type textarea "**********"
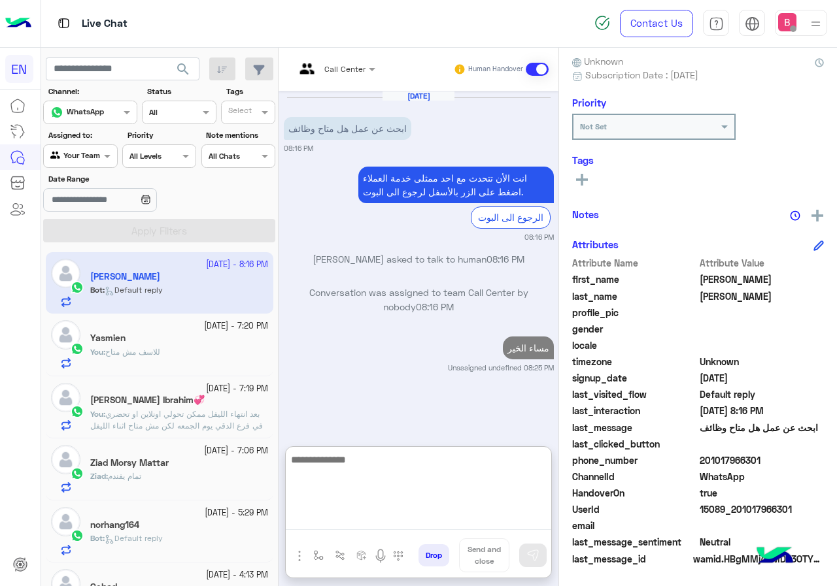
paste textarea "**********"
type textarea "**********"
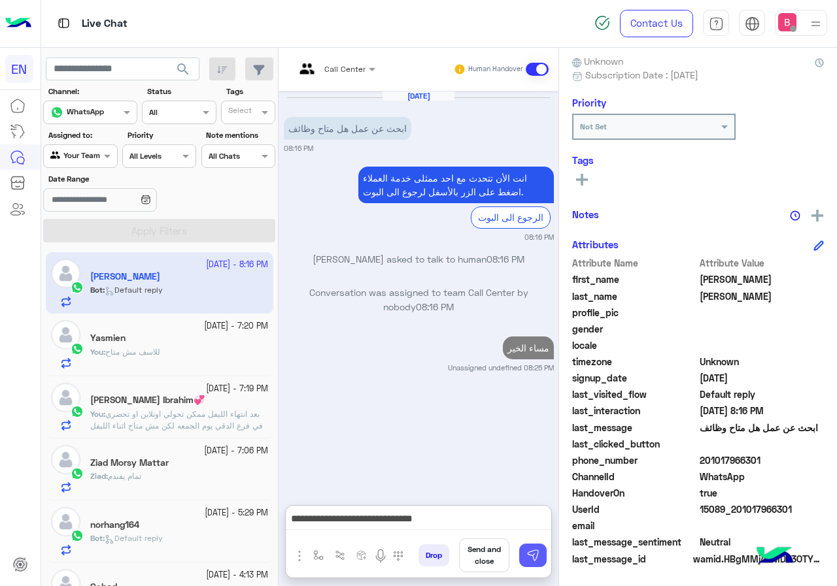
click at [542, 552] on button at bounding box center [532, 556] width 27 height 24
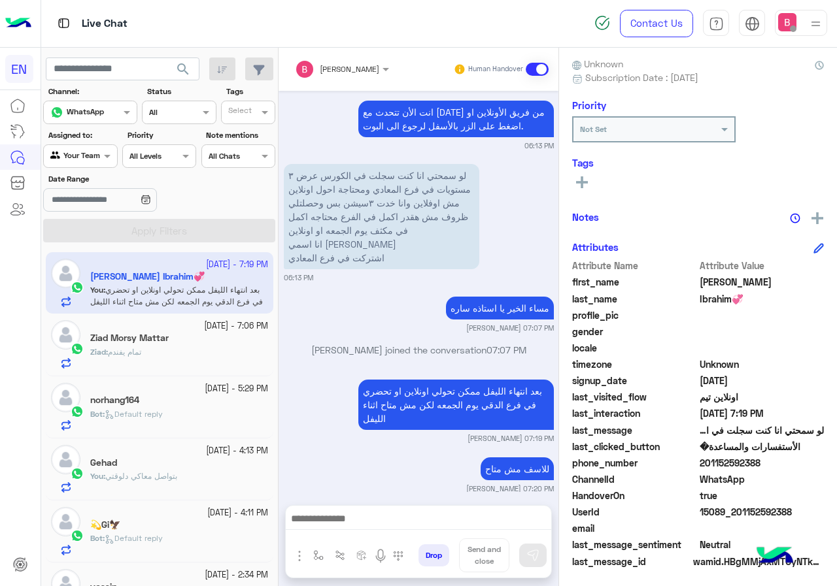
scroll to position [118, 0]
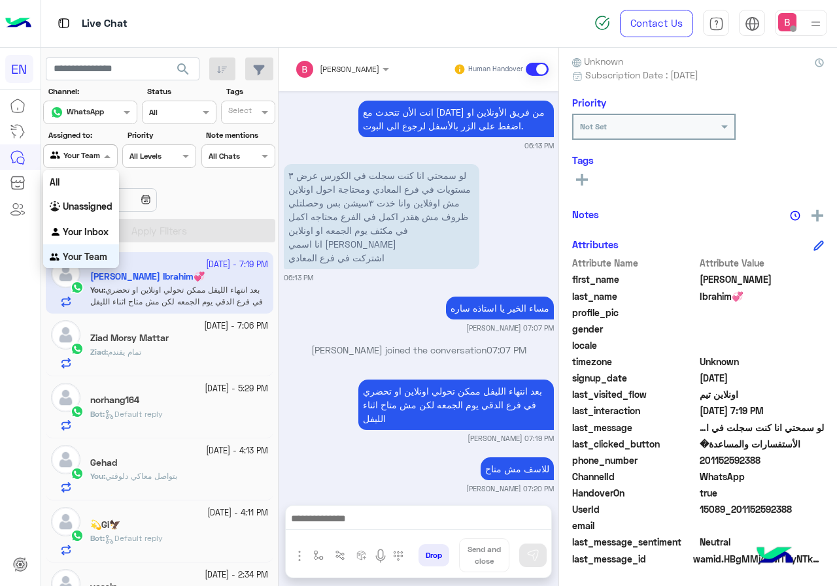
click at [87, 158] on div at bounding box center [80, 154] width 73 height 12
click at [82, 229] on b "Your Inbox" at bounding box center [86, 231] width 46 height 11
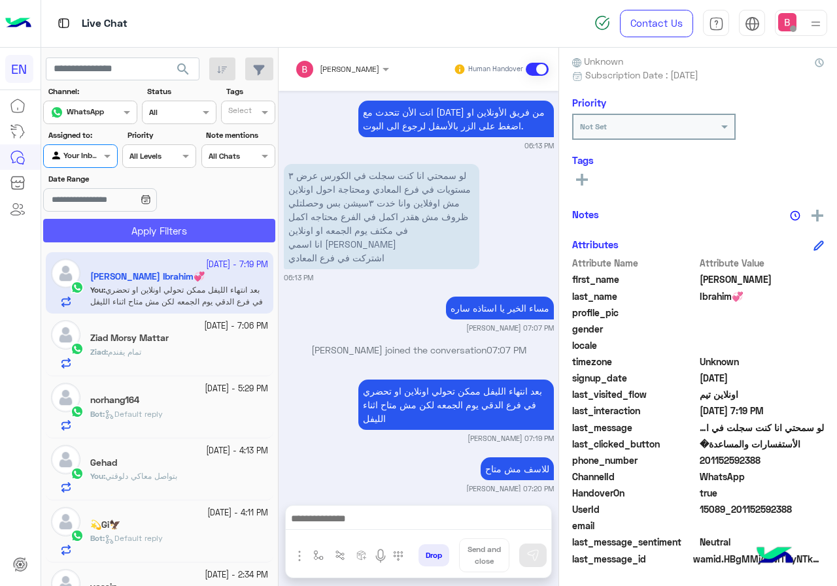
click at [100, 232] on button "Apply Filters" at bounding box center [159, 231] width 232 height 24
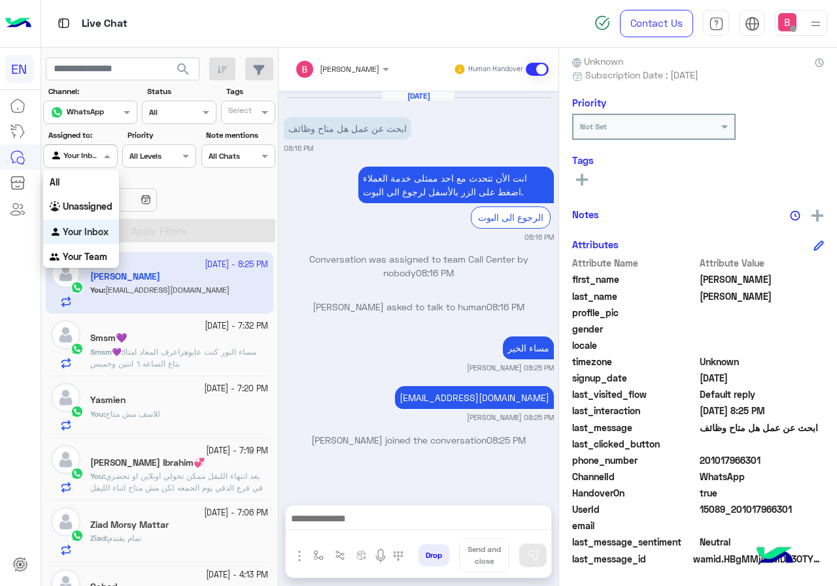
click at [83, 147] on div "Agent Filter Your Inbox" at bounding box center [80, 156] width 74 height 24
click at [84, 260] on b "Your Team" at bounding box center [85, 256] width 44 height 11
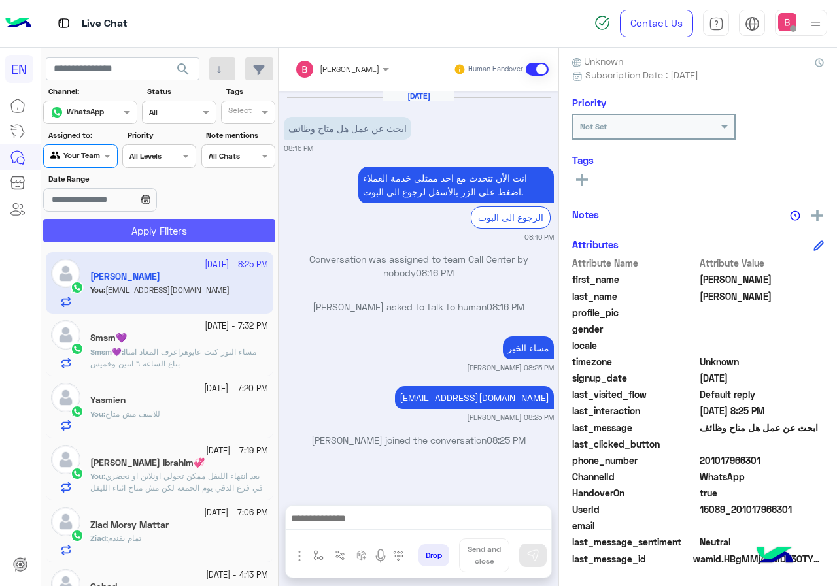
click at [116, 231] on button "Apply Filters" at bounding box center [159, 231] width 232 height 24
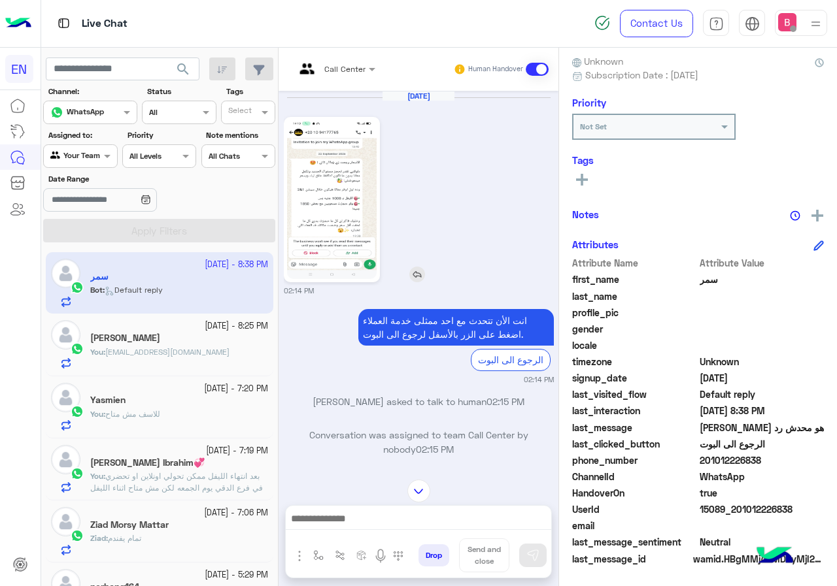
click at [354, 188] on img at bounding box center [332, 199] width 90 height 159
click at [304, 85] on div "Call Center Human Handover" at bounding box center [418, 69] width 280 height 43
click at [324, 73] on span "Call Center" at bounding box center [344, 69] width 41 height 10
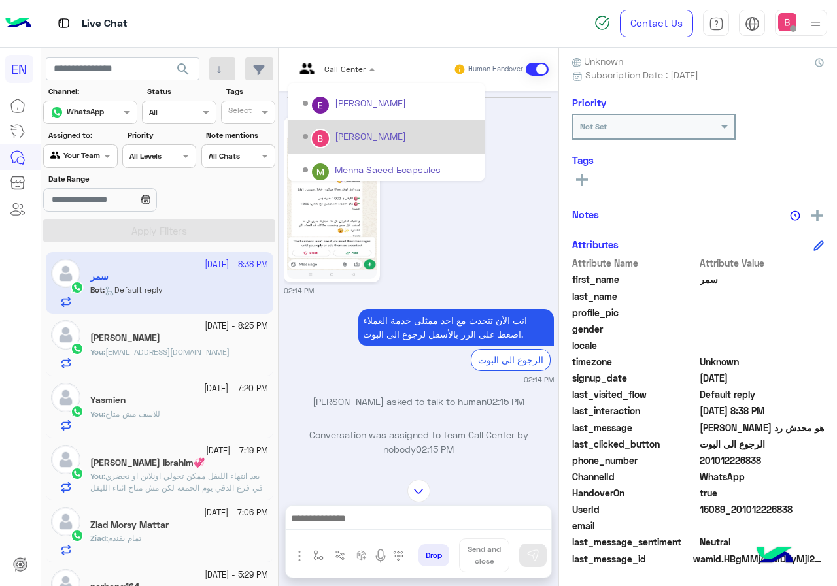
scroll to position [217, 0]
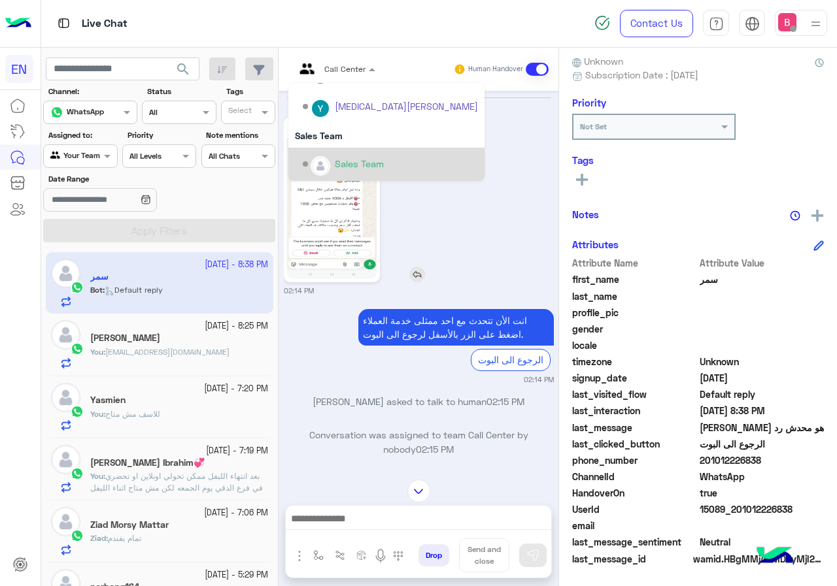
click at [348, 167] on div "Sales Team" at bounding box center [359, 164] width 49 height 14
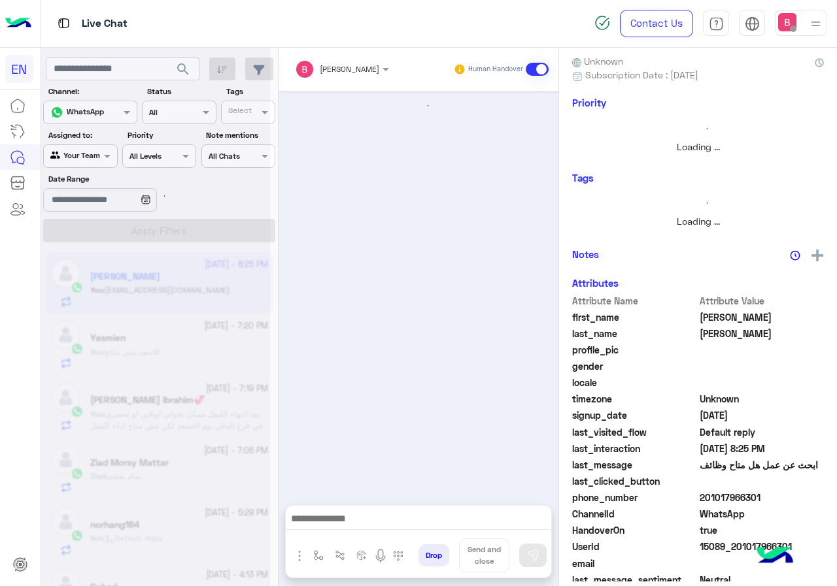
scroll to position [115, 0]
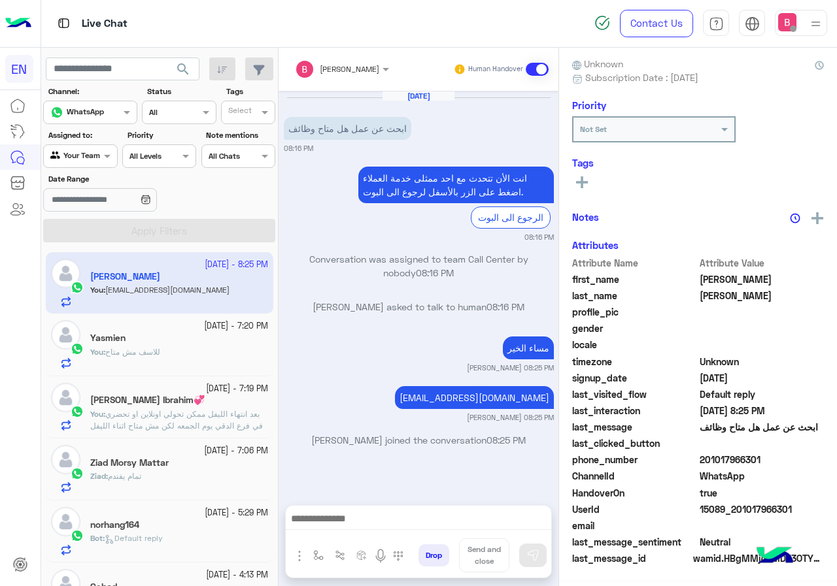
click at [78, 141] on div "Assigned to: Agent Filter Your Team" at bounding box center [80, 148] width 74 height 39
click at [75, 154] on input "text" at bounding box center [65, 155] width 30 height 12
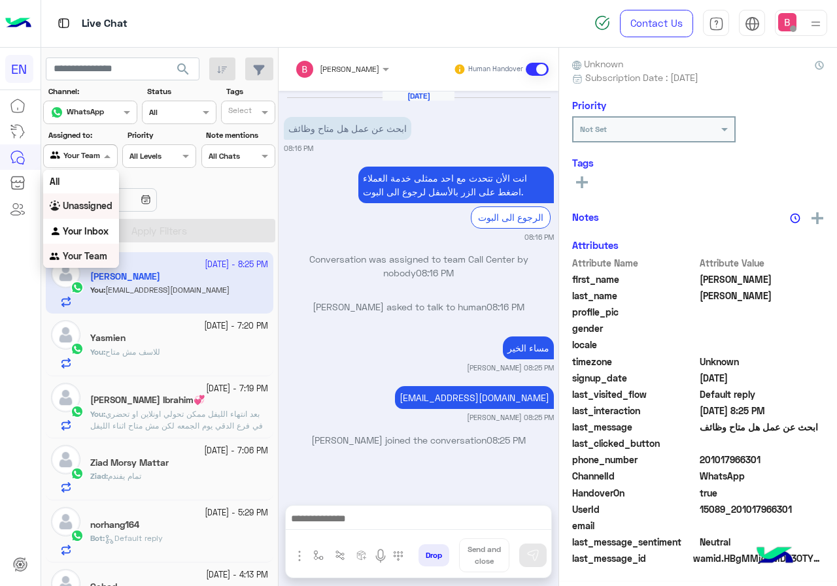
click at [78, 211] on b "Unassigned" at bounding box center [88, 205] width 50 height 11
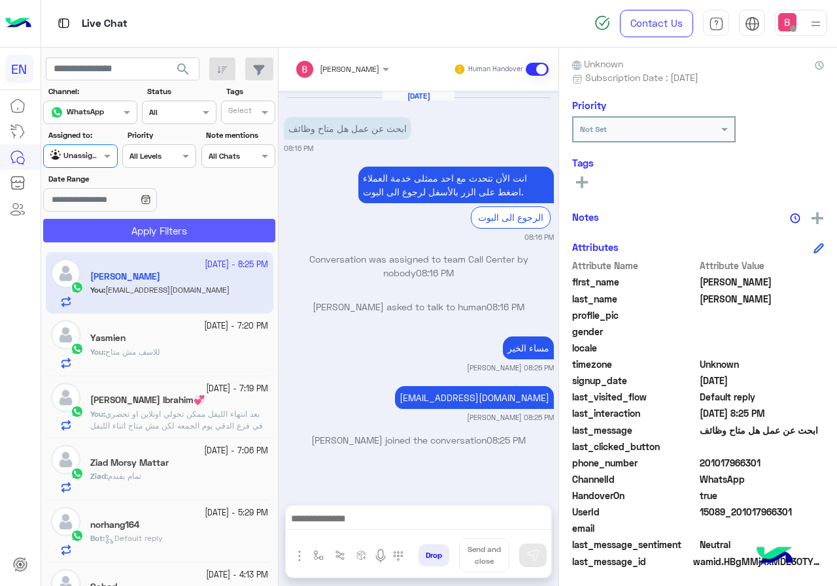
scroll to position [118, 0]
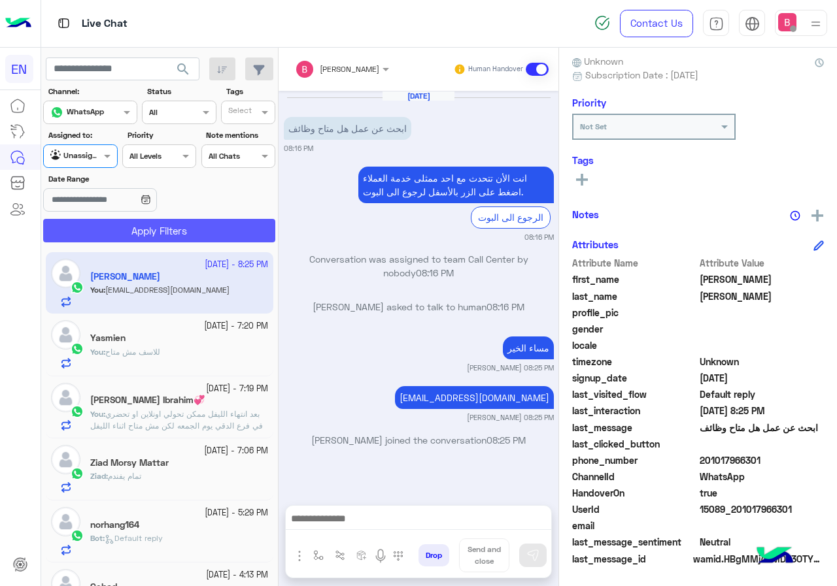
click at [121, 231] on button "Apply Filters" at bounding box center [159, 231] width 232 height 24
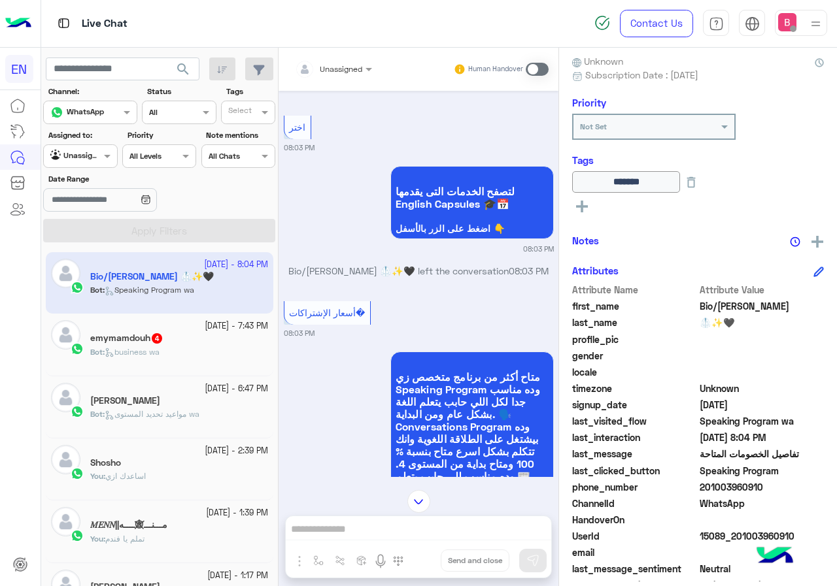
scroll to position [1392, 0]
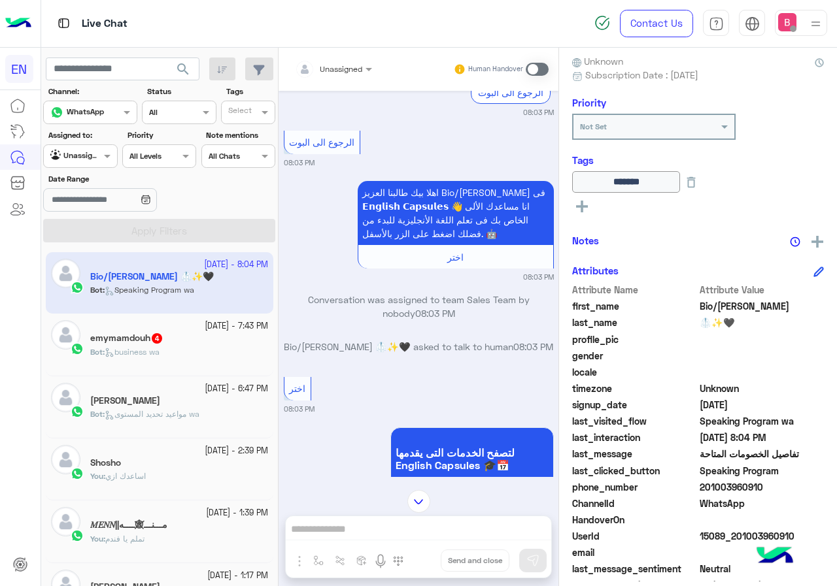
click at [334, 73] on span "Unassigned" at bounding box center [341, 69] width 42 height 10
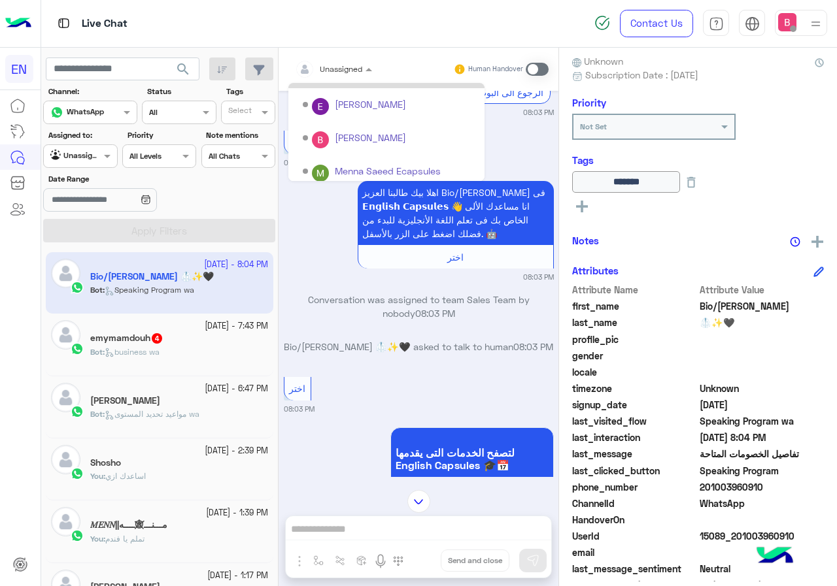
scroll to position [217, 0]
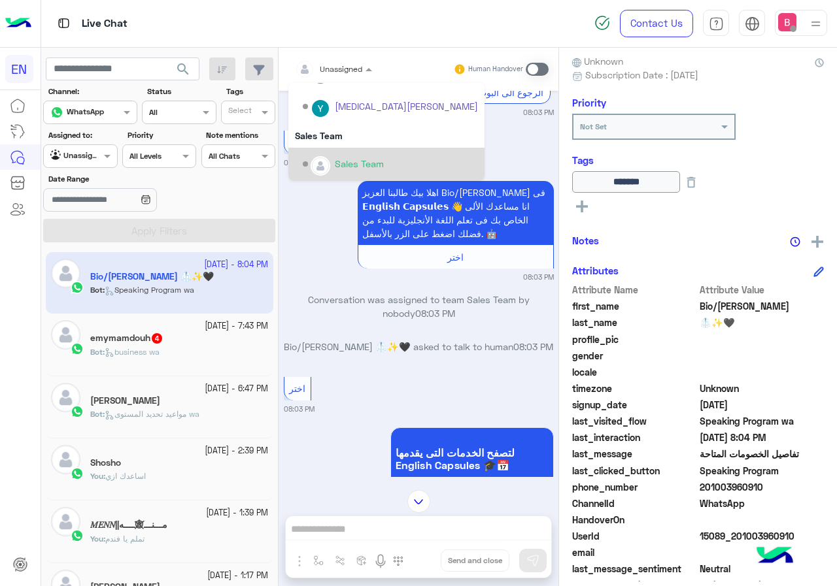
click at [335, 150] on div "Sales Team" at bounding box center [386, 164] width 196 height 33
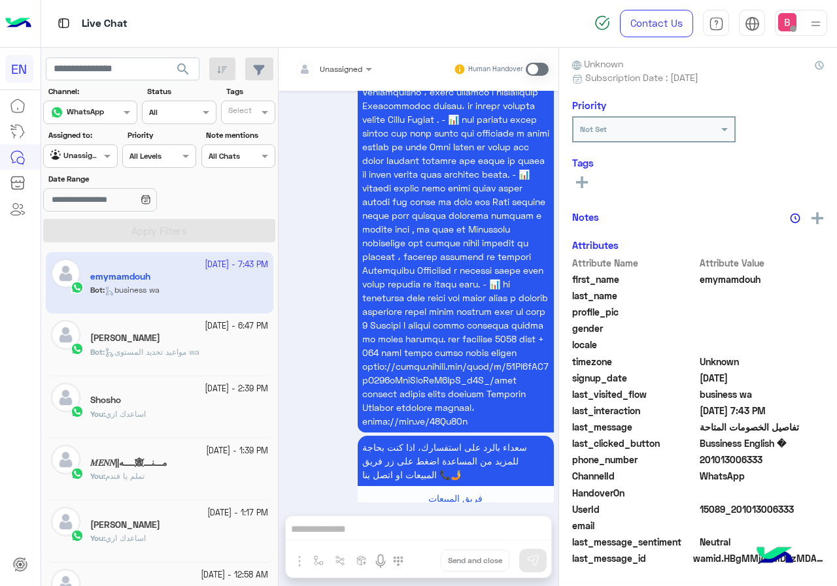
scroll to position [118, 0]
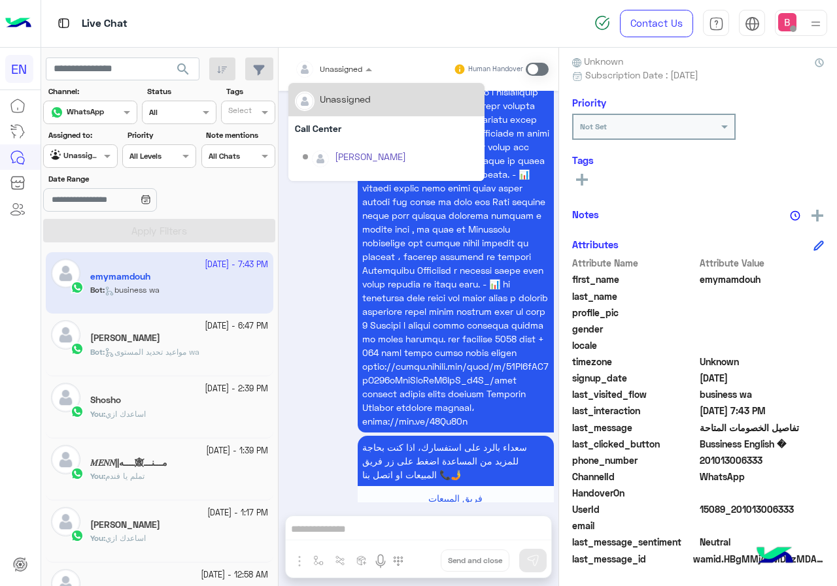
click at [348, 65] on div at bounding box center [333, 67] width 90 height 12
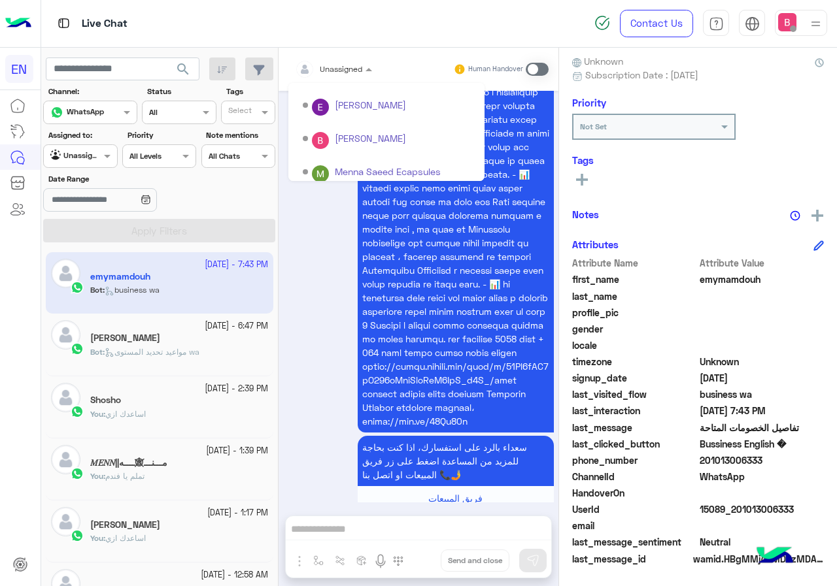
scroll to position [217, 0]
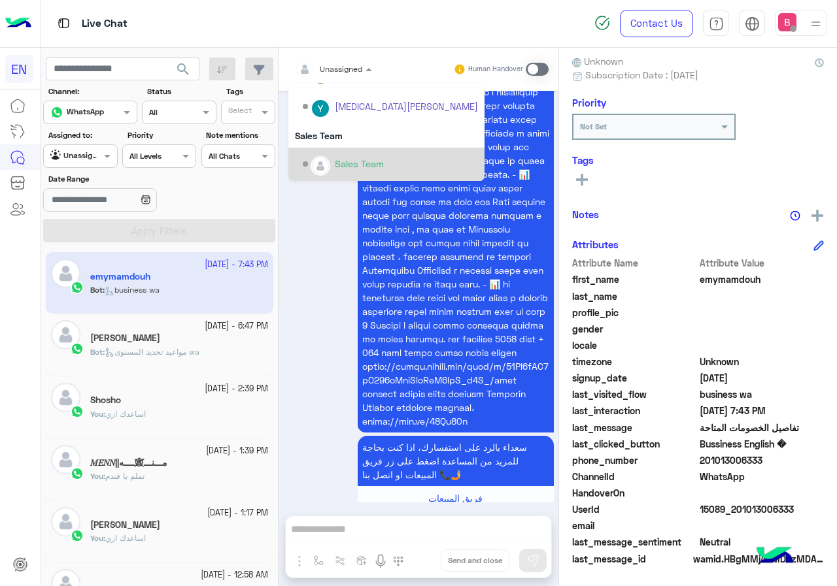
click at [331, 160] on div "Sales Team" at bounding box center [390, 164] width 175 height 23
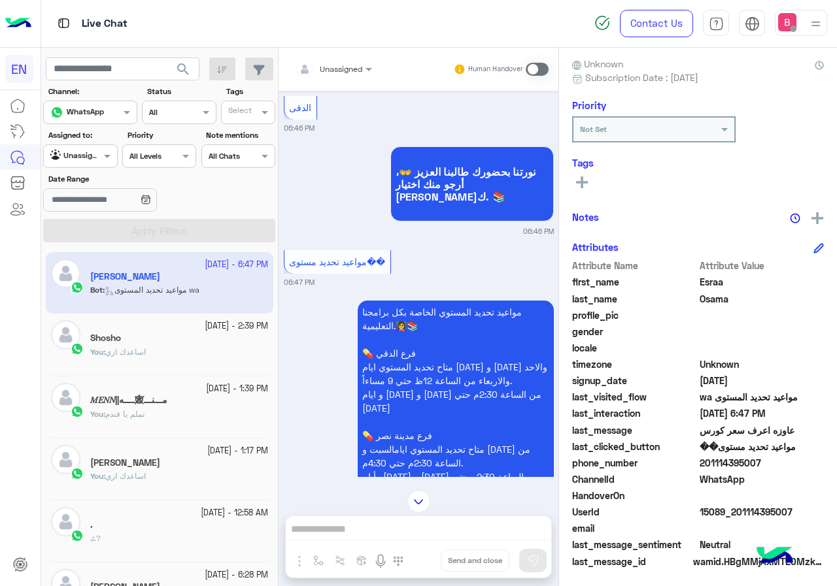
scroll to position [118, 0]
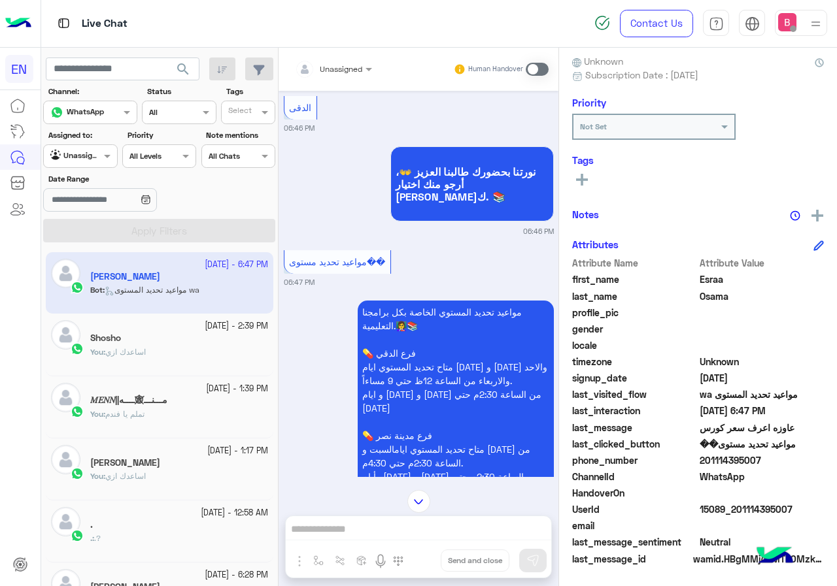
click at [356, 61] on div at bounding box center [333, 67] width 90 height 12
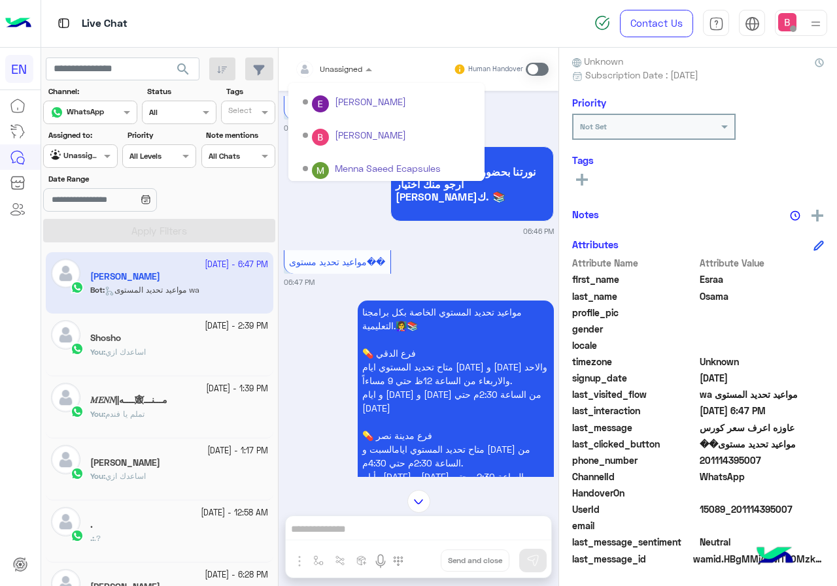
scroll to position [217, 0]
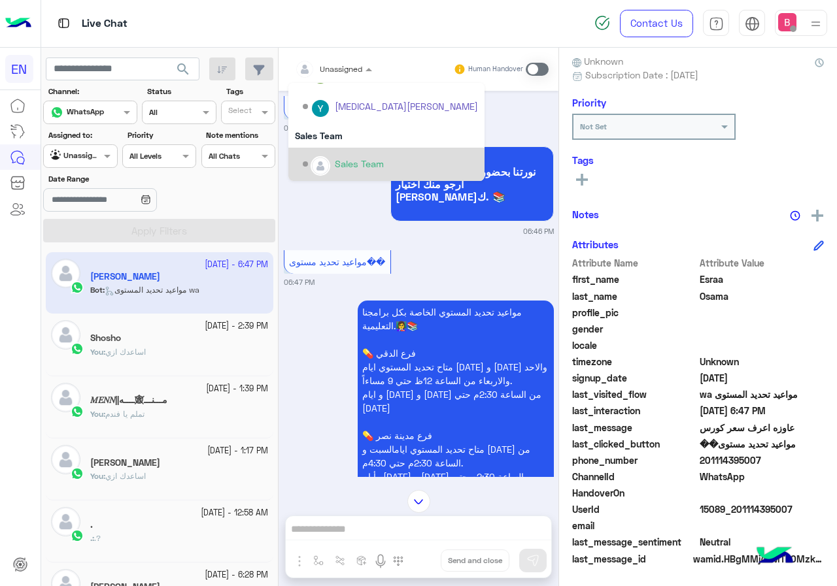
click at [343, 169] on div "Sales Team" at bounding box center [359, 164] width 49 height 14
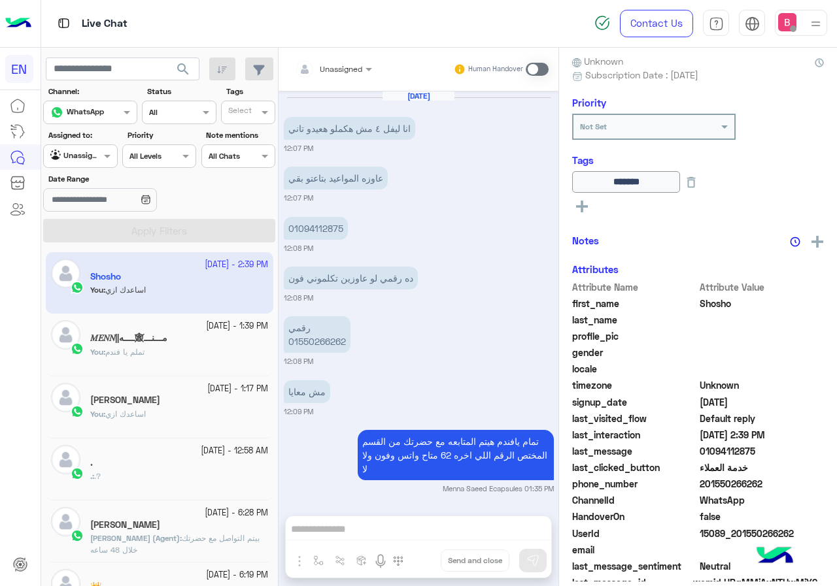
scroll to position [786, 0]
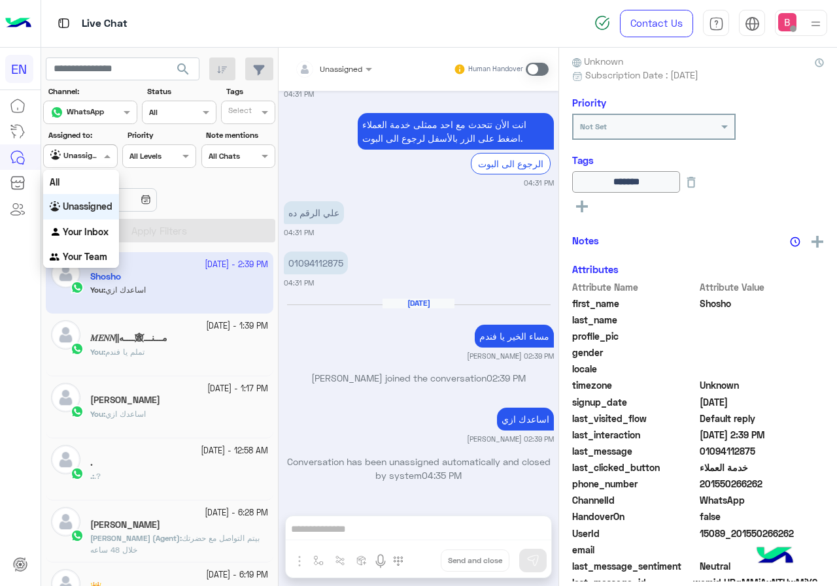
click at [87, 164] on div "Agent Filter Unassigned" at bounding box center [80, 156] width 74 height 24
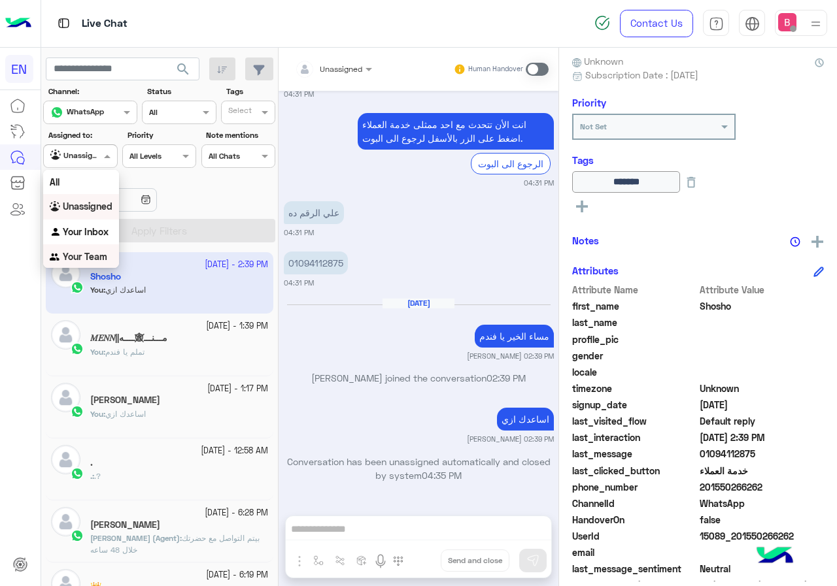
click at [80, 251] on b "Your Team" at bounding box center [85, 256] width 44 height 11
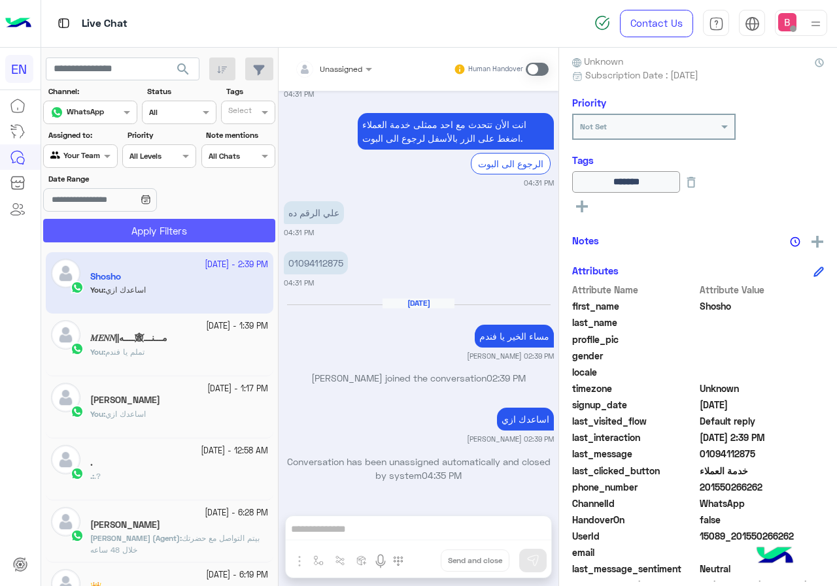
click at [125, 238] on button "Apply Filters" at bounding box center [159, 231] width 232 height 24
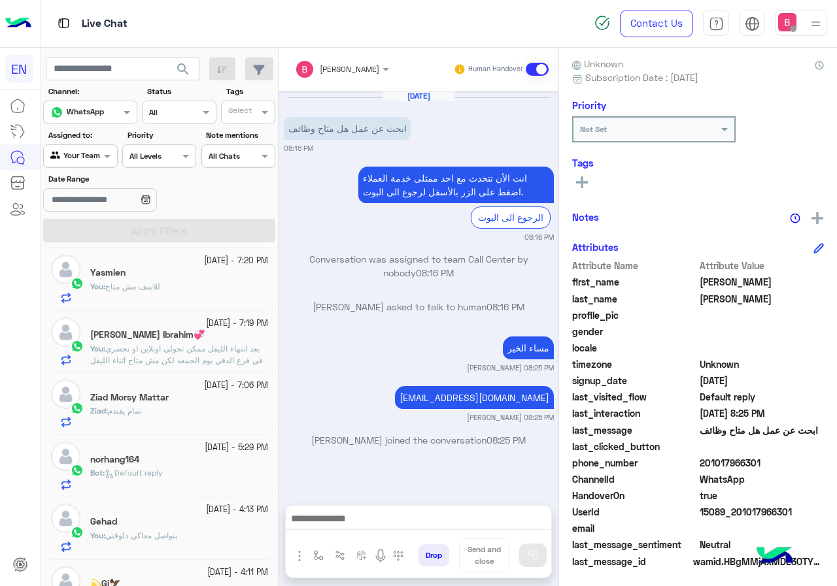
scroll to position [118, 0]
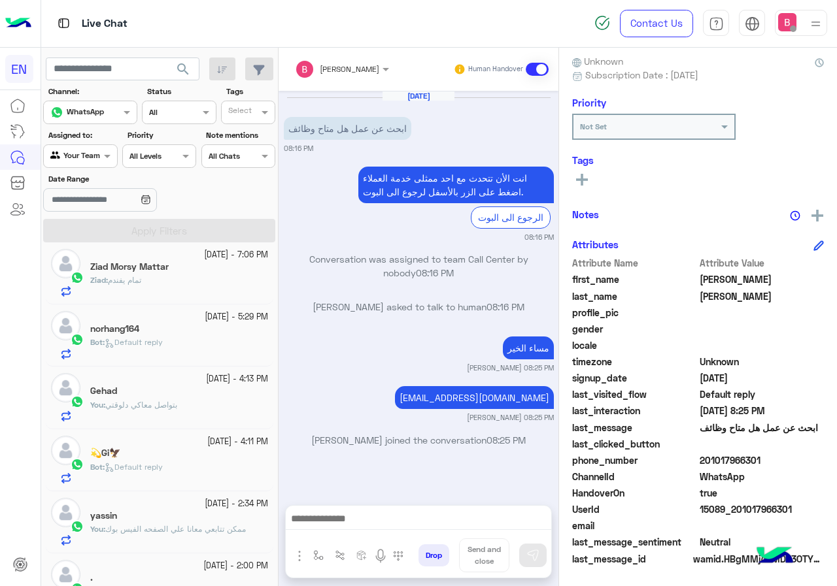
click at [151, 342] on span "Default reply" at bounding box center [134, 342] width 58 height 10
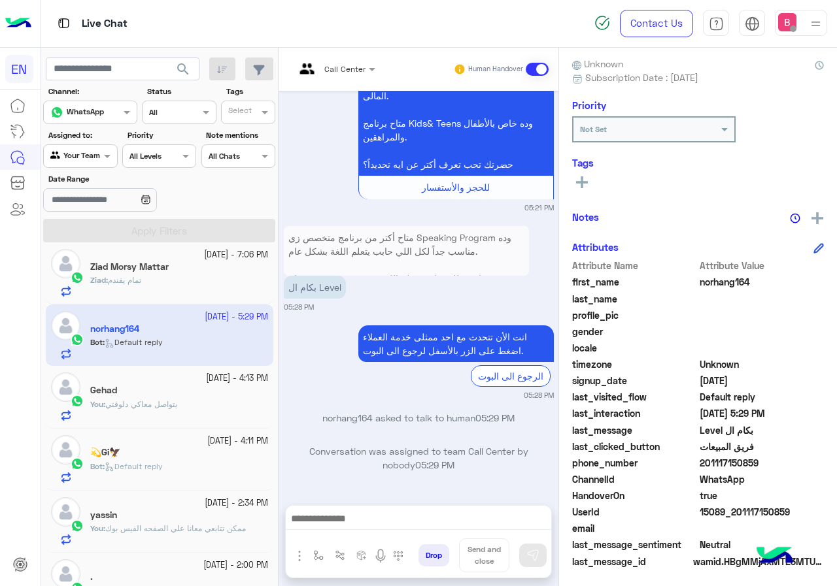
scroll to position [118, 0]
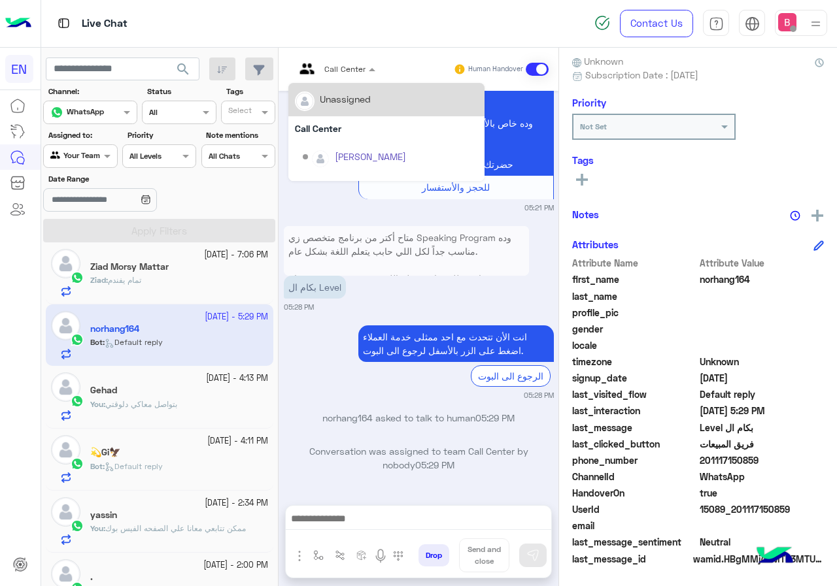
click at [341, 71] on input "text" at bounding box center [319, 67] width 48 height 12
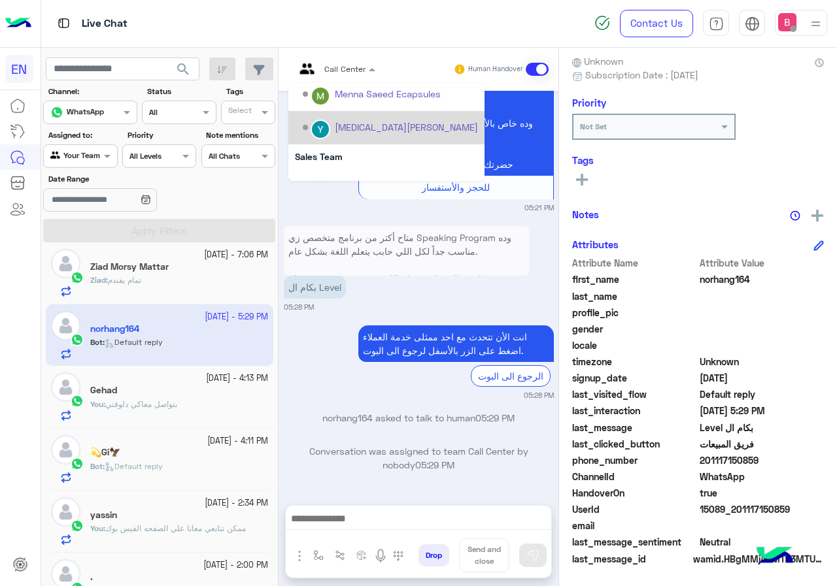
scroll to position [217, 0]
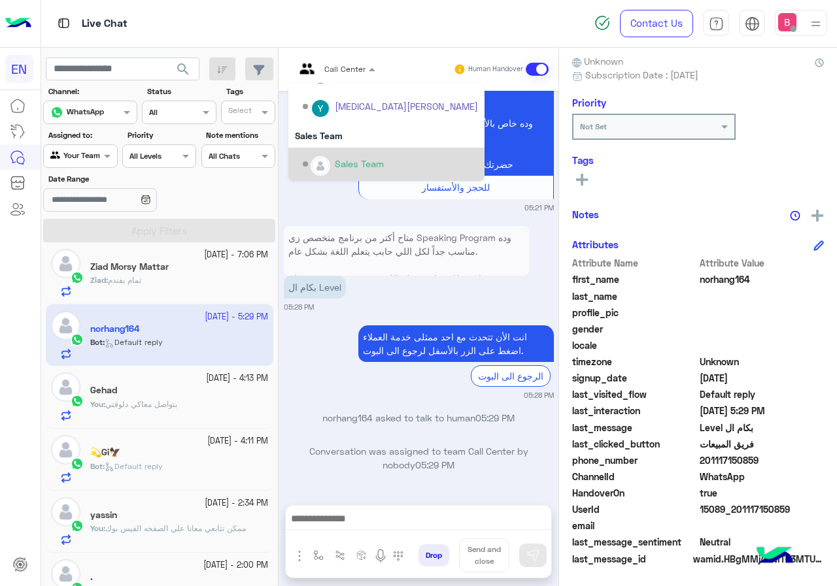
click at [348, 156] on div "Sales Team" at bounding box center [390, 164] width 175 height 23
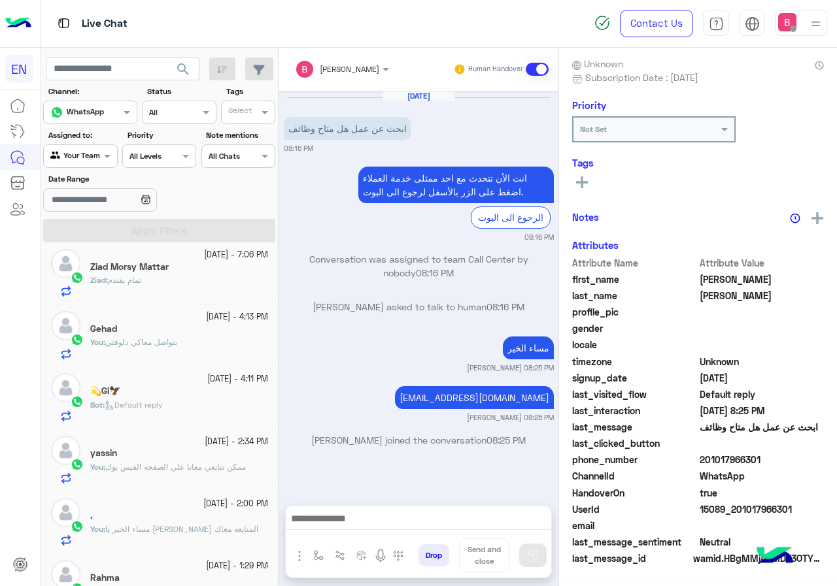
scroll to position [118, 0]
click at [318, 228] on img at bounding box center [321, 221] width 16 height 16
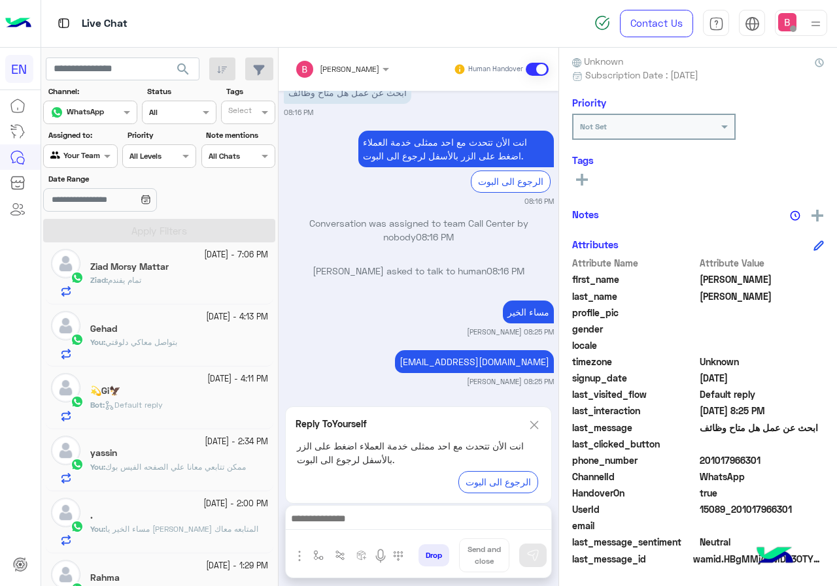
scroll to position [65, 0]
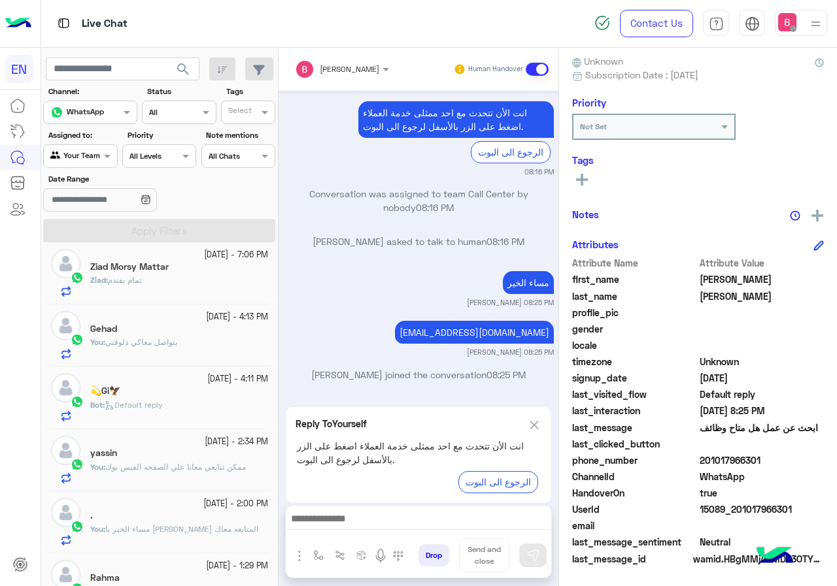
click at [533, 429] on img at bounding box center [534, 425] width 14 height 16
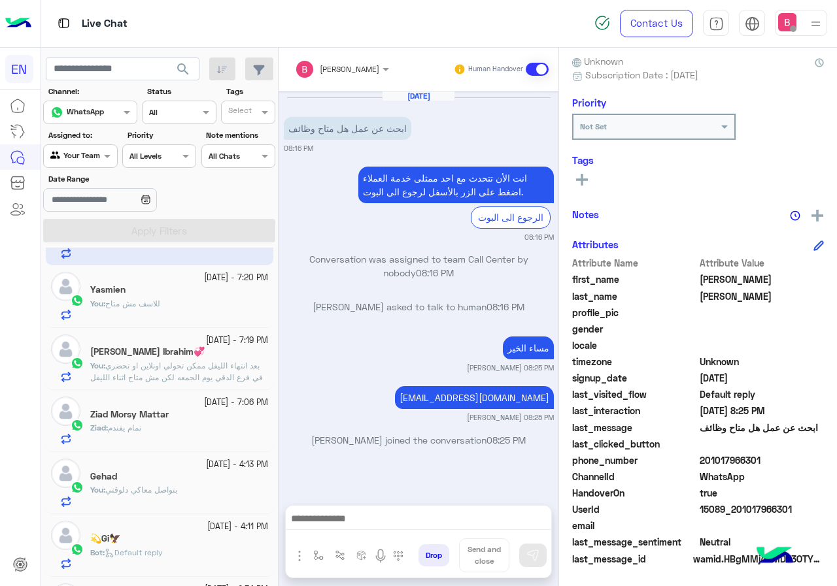
scroll to position [0, 0]
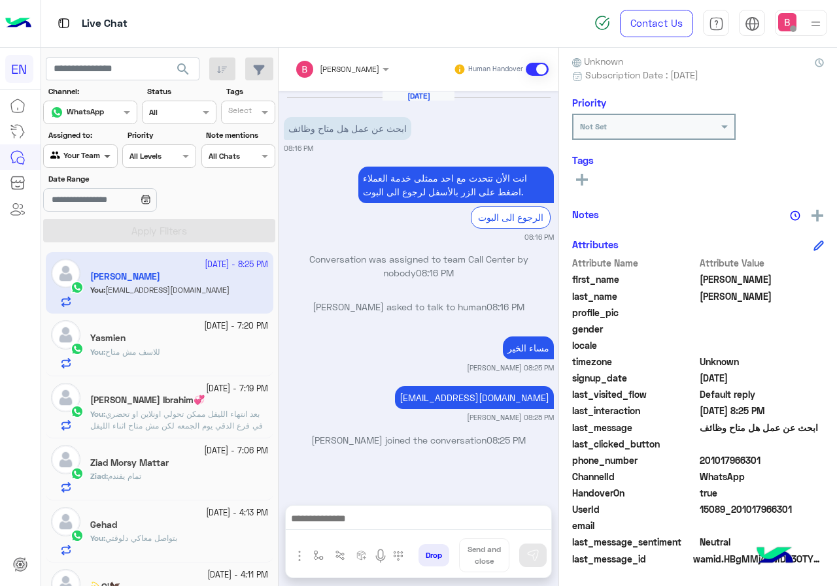
click at [101, 161] on span at bounding box center [109, 156] width 16 height 14
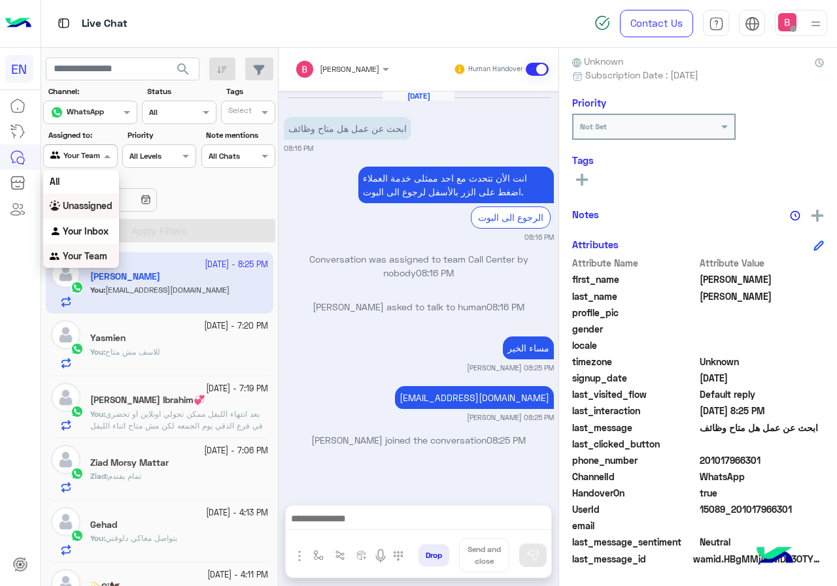
click at [97, 203] on b "Unassigned" at bounding box center [88, 205] width 50 height 11
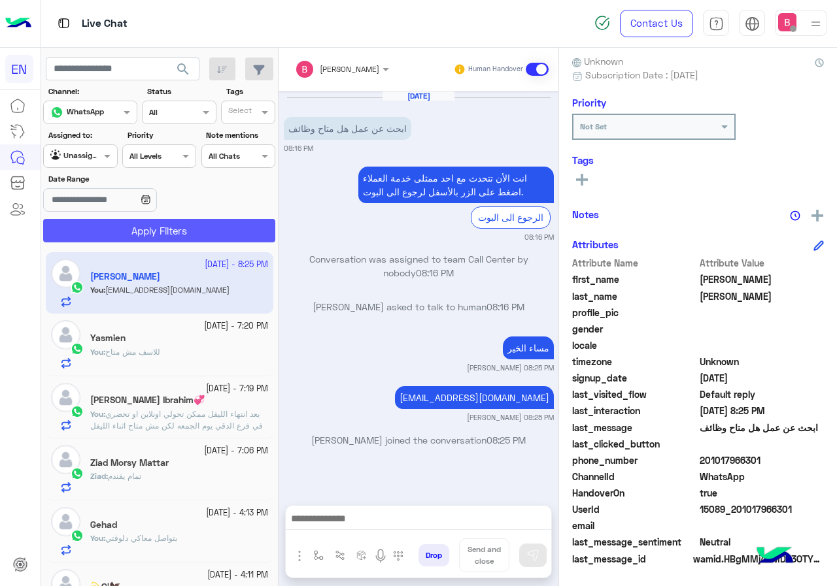
click at [114, 229] on button "Apply Filters" at bounding box center [159, 231] width 232 height 24
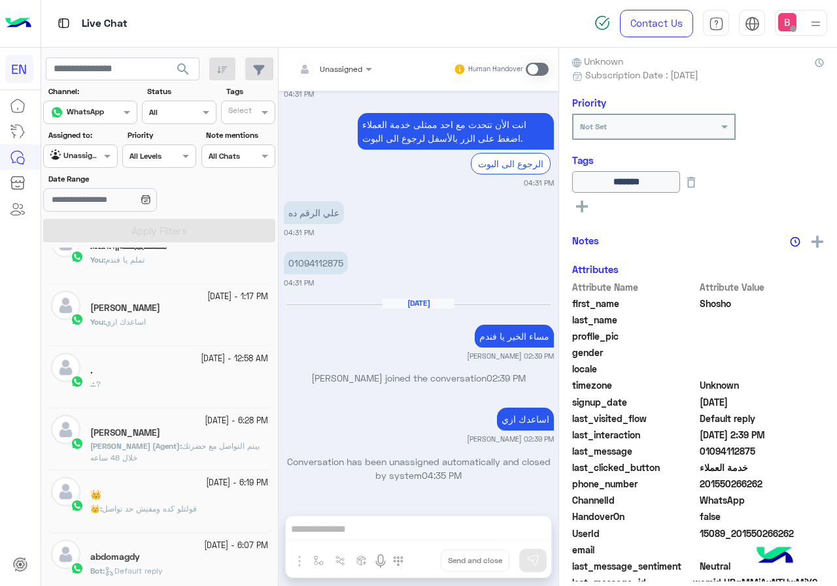
scroll to position [327, 0]
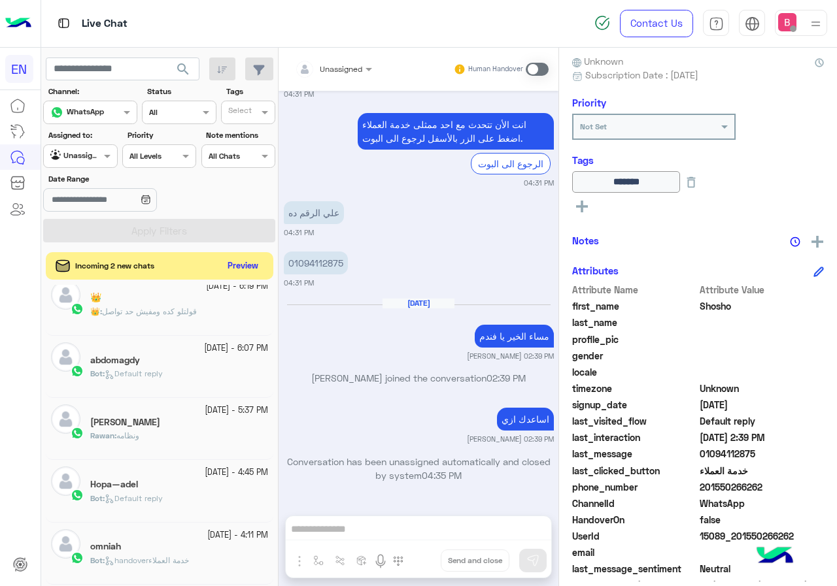
click at [246, 267] on button "Preview" at bounding box center [243, 267] width 41 height 18
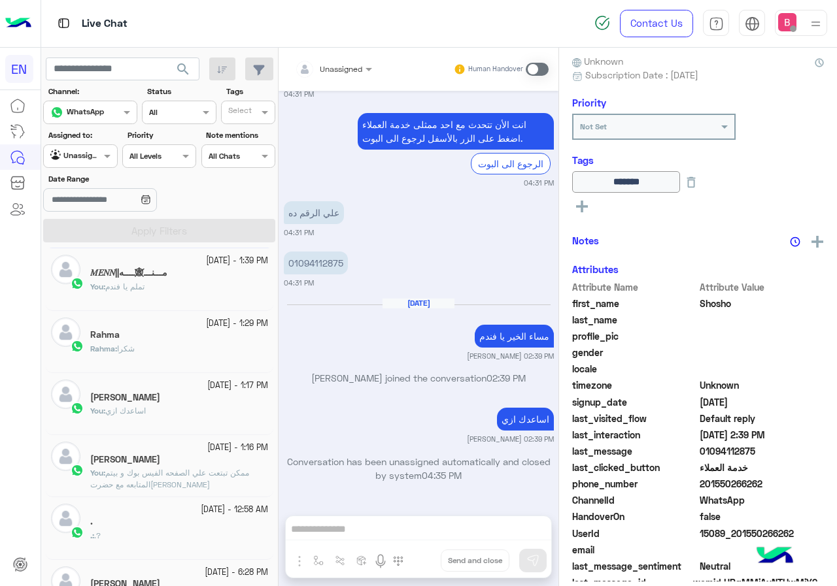
scroll to position [0, 0]
